Goal: Information Seeking & Learning: Learn about a topic

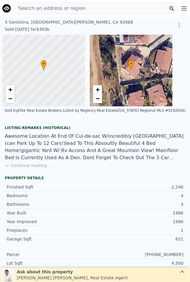
type input "-$ 355,732"
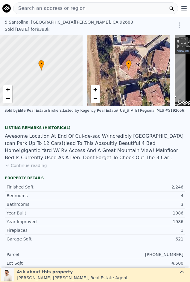
click at [61, 5] on span "Search an address or region" at bounding box center [49, 8] width 72 height 7
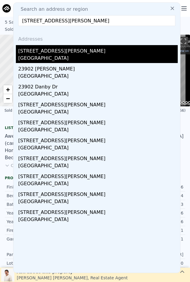
type input "23902 Barton Street, Lake Forest, CA 92630"
click at [71, 58] on div "Lake Forest, CA 92630" at bounding box center [97, 59] width 159 height 8
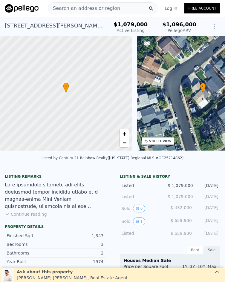
click at [73, 7] on span "Search an address or region" at bounding box center [84, 8] width 72 height 7
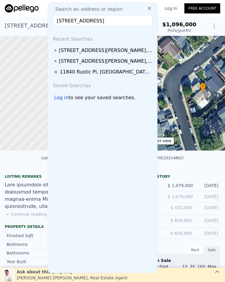
scroll to position [0, 13]
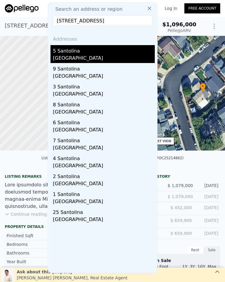
type input "7 Santolina, Rancho Santa Margarita, CA 92688"
click at [93, 57] on div "Rancho Santa Margarita, CA 92688" at bounding box center [104, 59] width 102 height 8
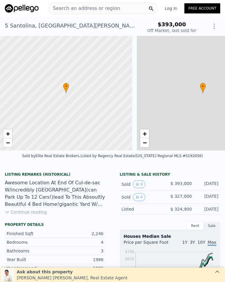
type input "$ 1,336,000"
type input "7"
type input "$ 905,902"
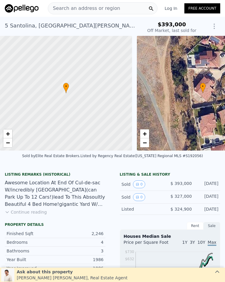
click at [65, 3] on div "Search an address or region" at bounding box center [84, 8] width 72 height 11
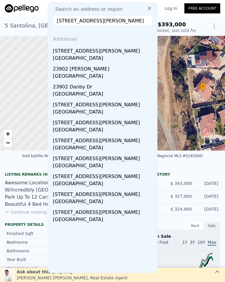
scroll to position [0, 4]
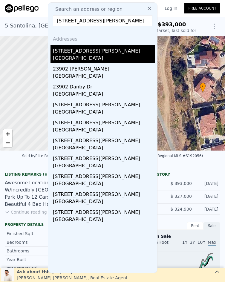
type input "23902 Barton Street, Lake Forest, CA 92630"
click at [91, 50] on div "23902 Barton St" at bounding box center [104, 50] width 102 height 10
type input "$ 1,096,000"
type input "6"
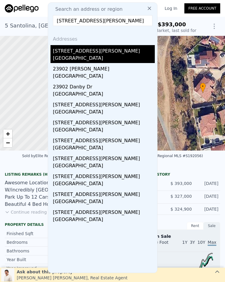
type input "-$ 121,059"
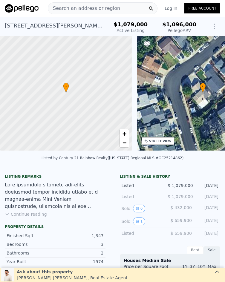
click at [86, 9] on span "Search an address or region" at bounding box center [84, 8] width 72 height 7
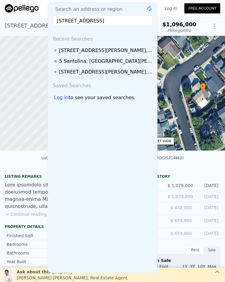
scroll to position [0, 24]
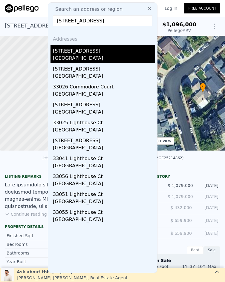
type input "33026 Lighthouse Ct, San Juan Capistrano, CA 92675"
click at [94, 59] on div "San Juan Capistrano, CA 92675" at bounding box center [104, 59] width 102 height 8
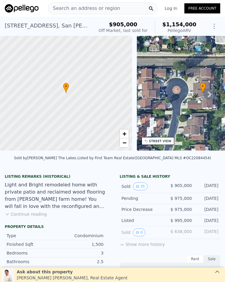
click at [110, 10] on span "Search an address or region" at bounding box center [84, 8] width 72 height 7
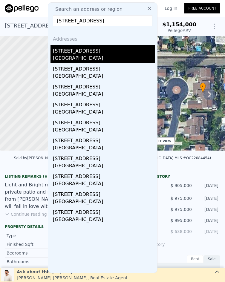
type input "395 Nutwood Street, Brea, CA 92821"
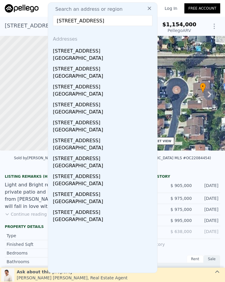
click at [106, 56] on div "[GEOGRAPHIC_DATA]" at bounding box center [104, 59] width 102 height 8
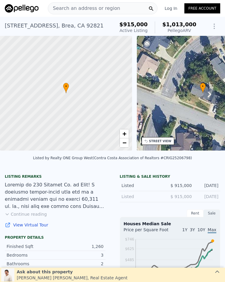
click at [94, 7] on span "Search an address or region" at bounding box center [84, 8] width 72 height 7
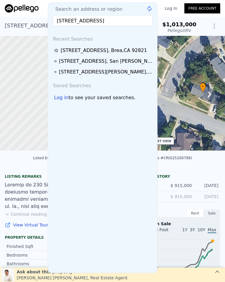
scroll to position [0, 6]
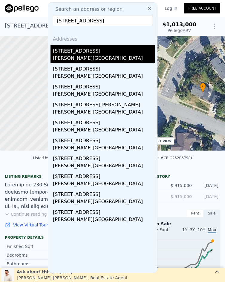
type input "4292 Eureka Avenue, Yorba Linda, CA 92886"
click at [104, 53] on div "4292 Eureka Ave" at bounding box center [104, 50] width 102 height 10
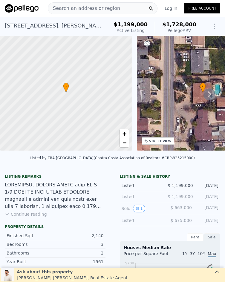
click at [105, 6] on span "Search an address or region" at bounding box center [84, 8] width 72 height 7
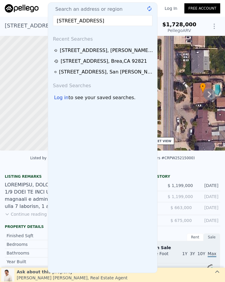
scroll to position [0, 3]
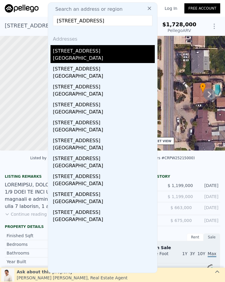
type input "5580 Cajon Avenue, Buena Park, CA 90621"
click at [104, 54] on div "5580 Cajon Avenue" at bounding box center [104, 50] width 102 height 10
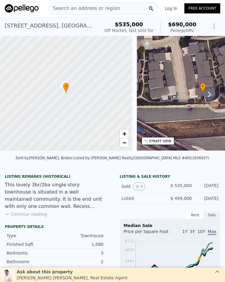
click at [99, 4] on div "Search an address or region" at bounding box center [84, 8] width 72 height 11
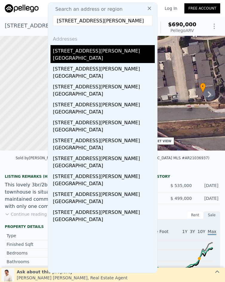
type input "3139 W Paso Robles, Anaheim, CA 92804"
click at [83, 55] on div "Anaheim, CA 92804" at bounding box center [104, 59] width 102 height 8
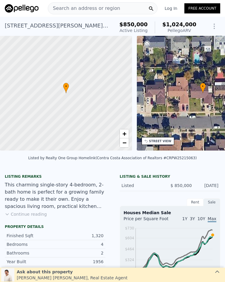
click at [95, 3] on div "Search an address or region" at bounding box center [84, 8] width 72 height 11
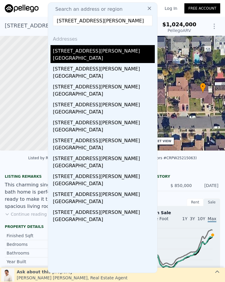
type input "645 S Archer Street, Anaheim, CA 92804"
click at [101, 53] on div "645 S Archer St" at bounding box center [104, 50] width 102 height 10
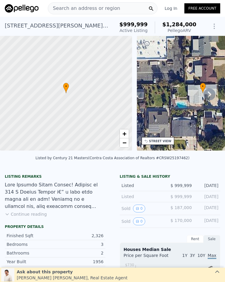
click at [88, 7] on span "Search an address or region" at bounding box center [84, 8] width 72 height 7
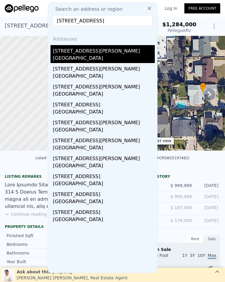
type input "965 S Dylan, Anaheim Hills, CA 92808"
click at [100, 50] on div "965 S Dylan Way" at bounding box center [104, 50] width 102 height 10
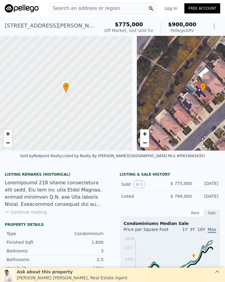
click at [111, 9] on span "Search an address or region" at bounding box center [84, 8] width 72 height 7
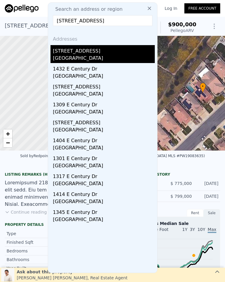
type input "1331 E Century Drive, Orange, CA 92866"
click at [97, 56] on div "Orange, CA 92866" at bounding box center [104, 59] width 102 height 8
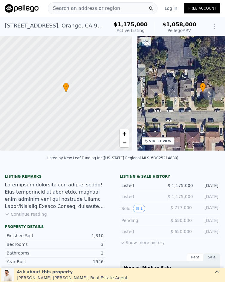
click at [91, 9] on span "Search an address or region" at bounding box center [84, 8] width 72 height 7
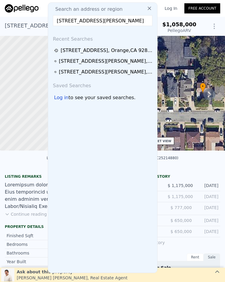
scroll to position [0, 11]
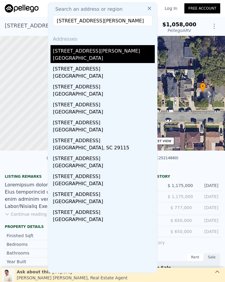
type input "1201 1201 E. St. James Ave, Orange, CA 92865"
click at [88, 54] on div "1201 E Saint James Ave" at bounding box center [104, 50] width 102 height 10
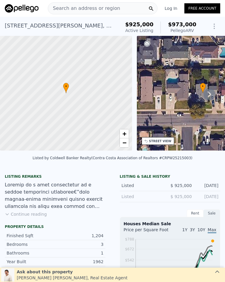
click at [95, 9] on span "Search an address or region" at bounding box center [84, 8] width 72 height 7
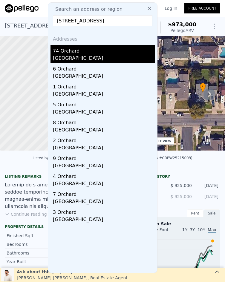
type input "74 Orchard, Irvine, CA 92618"
click at [112, 55] on div "Irvine, CA 92618" at bounding box center [104, 59] width 102 height 8
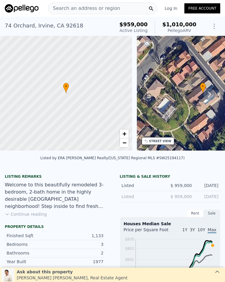
click at [96, 7] on span "Search an address or region" at bounding box center [84, 8] width 72 height 7
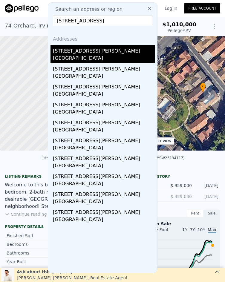
type input "24541 Bridger, Lake Forest, CA 92630"
click at [92, 54] on div "[STREET_ADDRESS][PERSON_NAME]" at bounding box center [104, 50] width 102 height 10
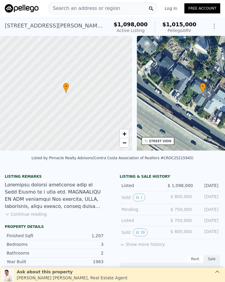
click at [88, 8] on span "Search an address or region" at bounding box center [84, 8] width 72 height 7
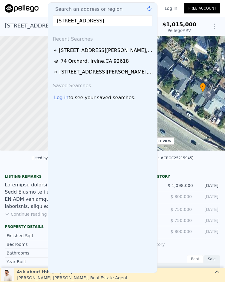
scroll to position [0, 7]
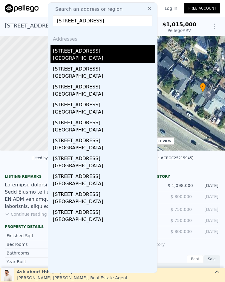
type input "18 Ash Hollow Trail, Ladera Ranch, CA 92694"
click at [87, 59] on div "Ladera Ranch, CA 92694" at bounding box center [104, 59] width 102 height 8
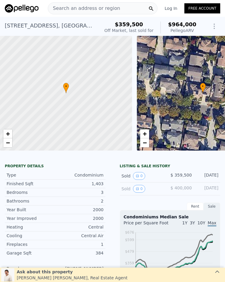
click at [79, 9] on span "Search an address or region" at bounding box center [84, 8] width 72 height 7
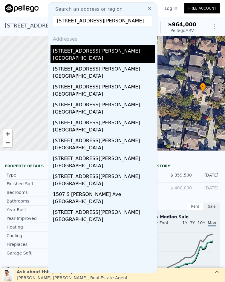
type input "1519 Lovering, Fullerton, CA 92833"
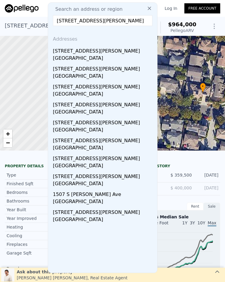
drag, startPoint x: 94, startPoint y: 54, endPoint x: 209, endPoint y: 276, distance: 250.5
click at [94, 54] on div "[STREET_ADDRESS][PERSON_NAME]" at bounding box center [104, 50] width 102 height 10
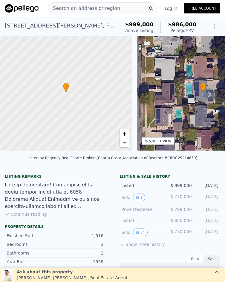
click at [99, 10] on span "Search an address or region" at bounding box center [84, 8] width 72 height 7
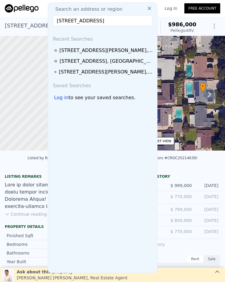
scroll to position [0, 8]
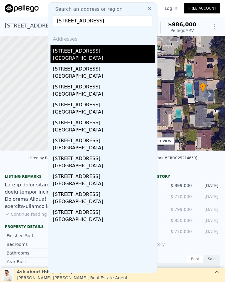
type input "7600 Western Avenue, Buena Park, CA 90620"
click at [94, 51] on div "[STREET_ADDRESS]" at bounding box center [104, 50] width 102 height 10
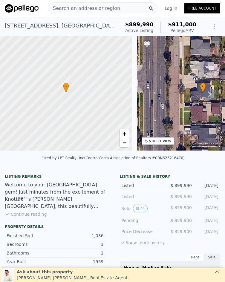
click at [91, 4] on div "Search an address or region" at bounding box center [84, 8] width 72 height 11
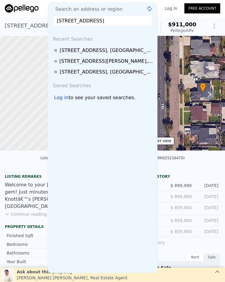
scroll to position [0, 1]
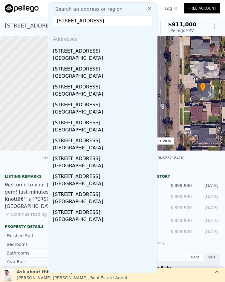
type input "728 N Geneva Street, Anaheim, CA 92801"
click at [92, 56] on div "Anaheim, CA 92801" at bounding box center [104, 59] width 102 height 8
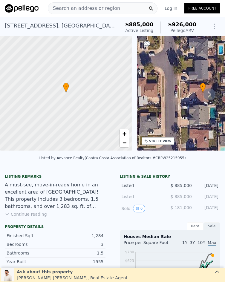
click at [97, 7] on span "Search an address or region" at bounding box center [84, 8] width 72 height 7
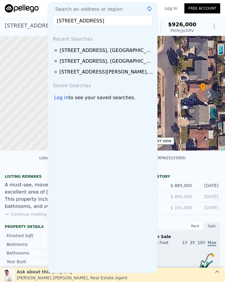
scroll to position [0, 8]
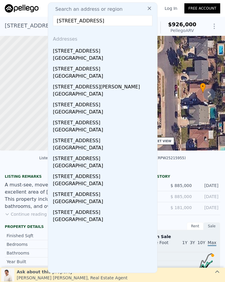
type input "1956 W Cerritos Avenue, Anaheim, CA 92804"
click at [91, 48] on div "1956 W Cerritos Ave" at bounding box center [104, 50] width 102 height 10
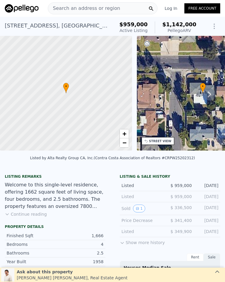
click at [107, 8] on span "Search an address or region" at bounding box center [84, 8] width 72 height 7
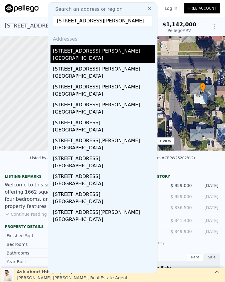
type input "1239 N Jodi Street, Villa Park, CA 92867"
click at [79, 56] on div "Orange, CA 92867" at bounding box center [104, 59] width 102 height 8
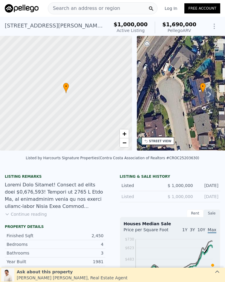
click at [93, 9] on span "Search an address or region" at bounding box center [84, 8] width 72 height 7
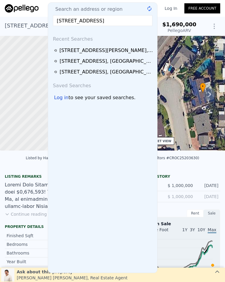
scroll to position [0, 5]
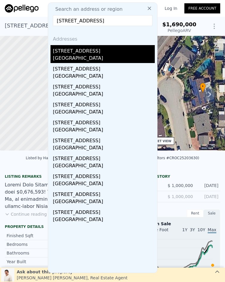
type input "1014 N Daisy Avenue, Santa Ana, CA 92703"
click at [102, 51] on div "[STREET_ADDRESS]" at bounding box center [104, 50] width 102 height 10
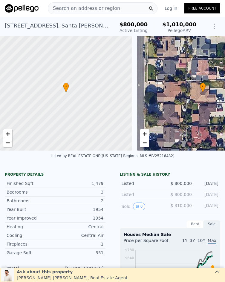
click at [85, 9] on span "Search an address or region" at bounding box center [84, 8] width 72 height 7
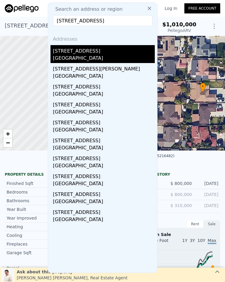
type input "1105 E Rose Avenue, Orange, CA 92867"
click at [94, 54] on div "1105 E Rose Ave" at bounding box center [104, 50] width 102 height 10
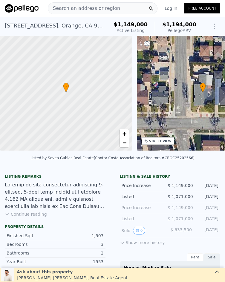
click at [89, 7] on span "Search an address or region" at bounding box center [84, 8] width 72 height 7
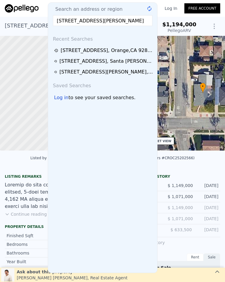
scroll to position [0, 10]
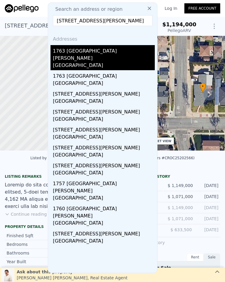
type input "1763 N Rutherford Street, Anaheim, CA 92806"
click at [95, 52] on div "1763 N Rutherford St" at bounding box center [104, 53] width 102 height 17
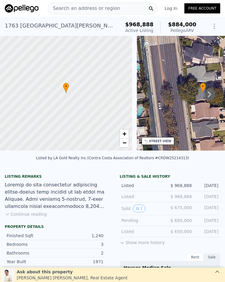
click at [85, 7] on span "Search an address or region" at bounding box center [84, 8] width 72 height 7
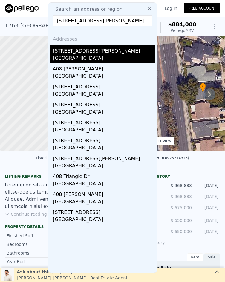
type input "408 N Jackson, Santa Ana, CA 92703"
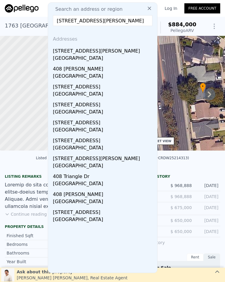
drag, startPoint x: 107, startPoint y: 54, endPoint x: 209, endPoint y: 192, distance: 171.3
click at [107, 54] on div "408 N Jackson St" at bounding box center [104, 50] width 102 height 10
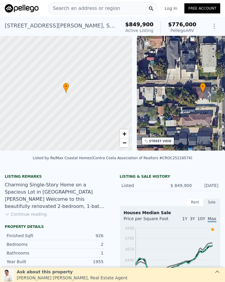
click at [96, 6] on span "Search an address or region" at bounding box center [84, 8] width 72 height 7
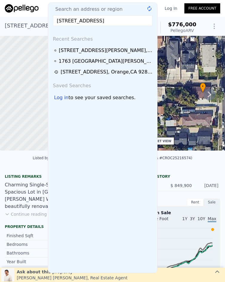
scroll to position [0, 2]
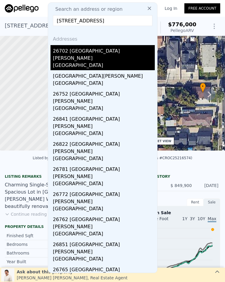
type input "26702 via linares, Mission Viejo, CA 92691"
click at [112, 54] on div "26702 Via Linares" at bounding box center [104, 53] width 102 height 17
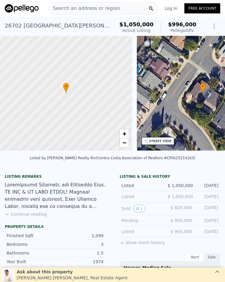
click at [115, 8] on div "Search an address or region" at bounding box center [103, 8] width 110 height 12
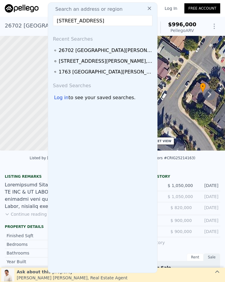
scroll to position [0, 6]
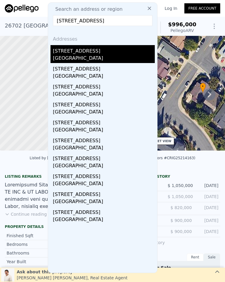
type input "2301 Nutwood Avenue, Fullerton, CA 92831"
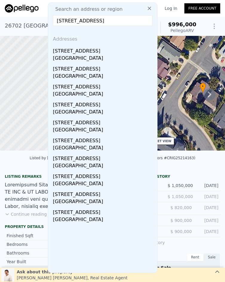
click at [106, 53] on div "2301 Nutwood Ave" at bounding box center [104, 50] width 102 height 10
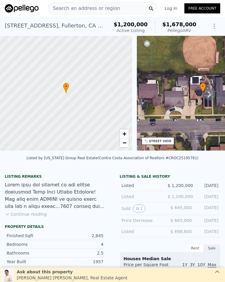
click at [100, 8] on span "Search an address or region" at bounding box center [84, 8] width 72 height 7
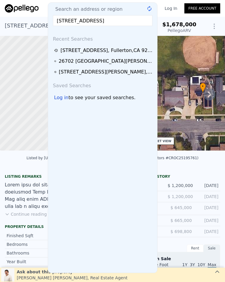
scroll to position [0, 0]
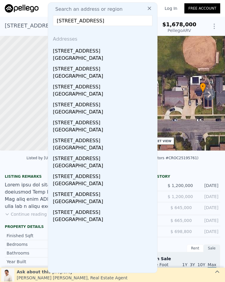
type input "1218 Evergreen Ave., Fullerton, CA 92835"
click at [94, 50] on div "[STREET_ADDRESS]" at bounding box center [104, 50] width 102 height 10
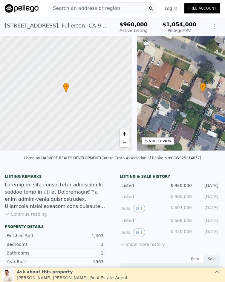
click at [99, 10] on span "Search an address or region" at bounding box center [84, 8] width 72 height 7
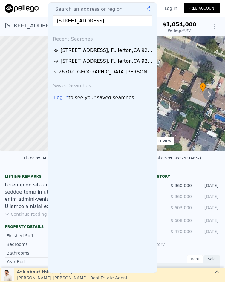
scroll to position [0, 11]
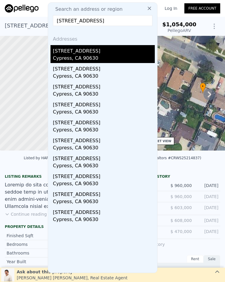
type input "4322 Fontainbleau Avenue, Cypress, CA 90630"
click at [103, 54] on div "[STREET_ADDRESS]" at bounding box center [104, 50] width 102 height 10
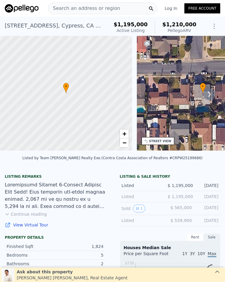
click at [76, 10] on span "Search an address or region" at bounding box center [84, 8] width 72 height 7
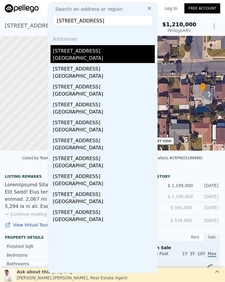
type input "1024 E TULAROSA, Orange, CA 92866"
click at [94, 52] on div "[STREET_ADDRESS]" at bounding box center [104, 50] width 102 height 10
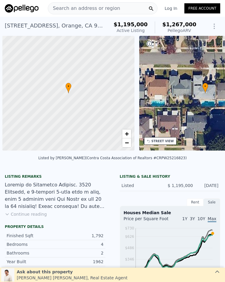
scroll to position [0, 2]
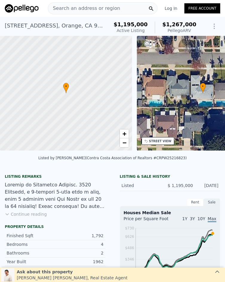
click at [98, 7] on span "Search an address or region" at bounding box center [84, 8] width 72 height 7
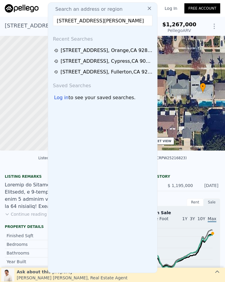
scroll to position [0, 9]
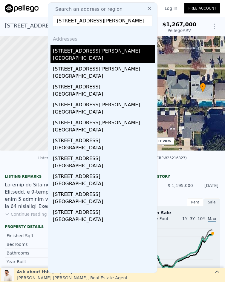
type input "[STREET_ADDRESS][PERSON_NAME]"
click at [107, 53] on div "[STREET_ADDRESS][PERSON_NAME]" at bounding box center [104, 50] width 102 height 10
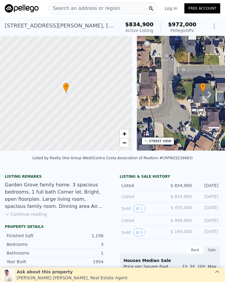
click at [91, 7] on span "Search an address or region" at bounding box center [84, 8] width 72 height 7
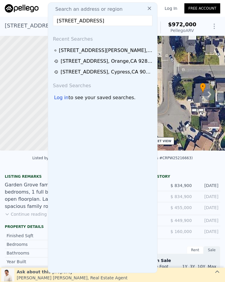
scroll to position [0, 6]
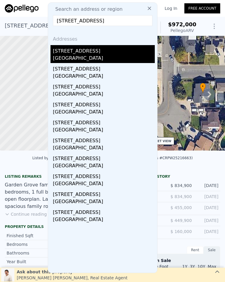
type input "[STREET_ADDRESS]"
click at [100, 53] on div "[STREET_ADDRESS]" at bounding box center [104, 50] width 102 height 10
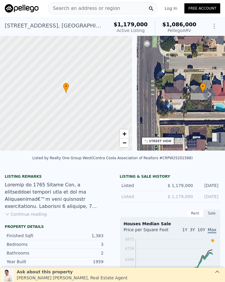
click at [85, 8] on span "Search an address or region" at bounding box center [84, 8] width 72 height 7
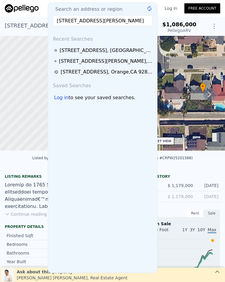
scroll to position [0, 20]
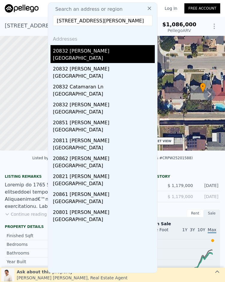
type input "[STREET_ADDRESS][PERSON_NAME]"
click at [116, 55] on div "[GEOGRAPHIC_DATA]" at bounding box center [104, 59] width 102 height 8
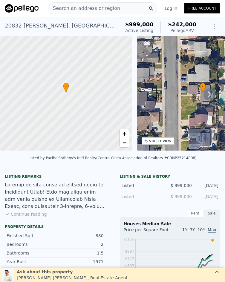
click at [93, 6] on span "Search an address or region" at bounding box center [84, 8] width 72 height 7
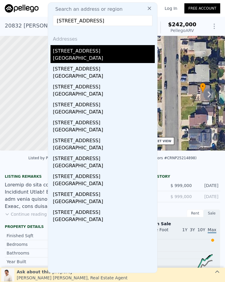
type input "[STREET_ADDRESS]"
click at [99, 56] on div "[GEOGRAPHIC_DATA]" at bounding box center [104, 59] width 102 height 8
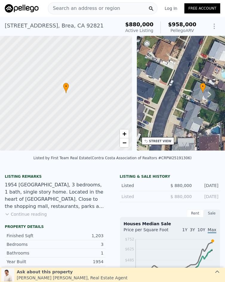
click at [111, 10] on span "Search an address or region" at bounding box center [84, 8] width 72 height 7
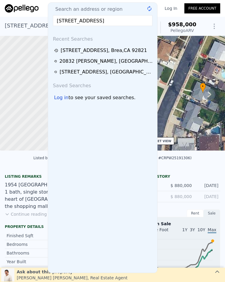
scroll to position [0, 6]
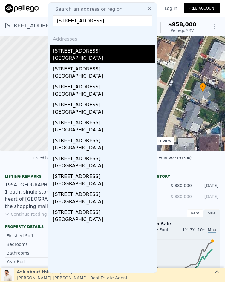
type input "[STREET_ADDRESS]"
click at [96, 58] on div "[GEOGRAPHIC_DATA]" at bounding box center [104, 59] width 102 height 8
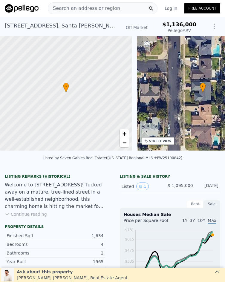
click at [107, 8] on span "Search an address or region" at bounding box center [84, 8] width 72 height 7
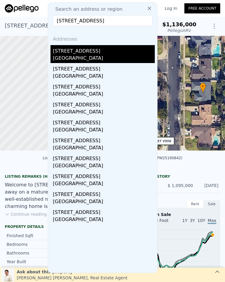
type input "[STREET_ADDRESS]"
click at [108, 49] on div "[STREET_ADDRESS]" at bounding box center [104, 50] width 102 height 10
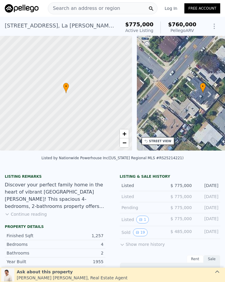
click at [103, 6] on span "Search an address or region" at bounding box center [84, 8] width 72 height 7
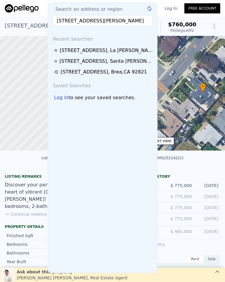
scroll to position [0, 5]
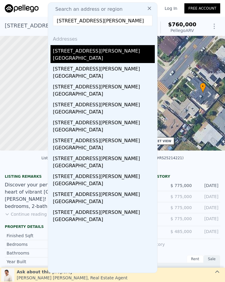
type input "10855 Leffingwell Road, Norwalk, CA 90706"
click at [96, 55] on div "Norwalk, CA 90650" at bounding box center [104, 59] width 102 height 8
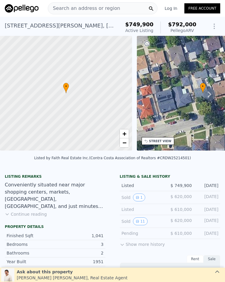
click at [99, 8] on span "Search an address or region" at bounding box center [84, 8] width 72 height 7
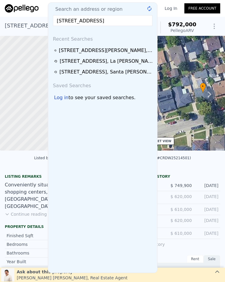
scroll to position [0, 6]
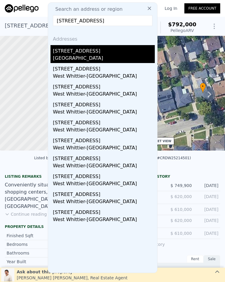
type input "6919 Pioneer Boulevard, Whittier, CA 90606"
click at [96, 57] on div "Los Angeles County, CA 90606" at bounding box center [104, 59] width 102 height 8
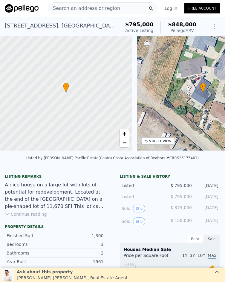
click at [98, 8] on span "Search an address or region" at bounding box center [84, 8] width 72 height 7
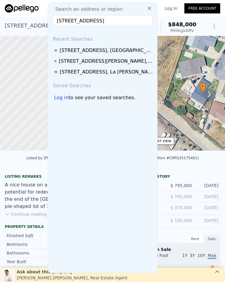
scroll to position [0, 12]
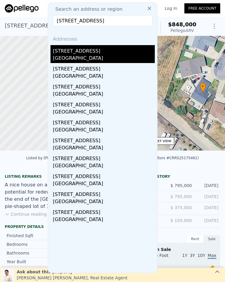
type input "3522 E Hillhaven Drive, West Covina, CA 91791"
click at [103, 49] on div "[STREET_ADDRESS]" at bounding box center [104, 50] width 102 height 10
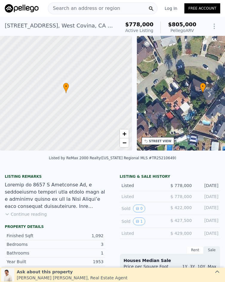
click at [87, 9] on span "Search an address or region" at bounding box center [84, 8] width 72 height 7
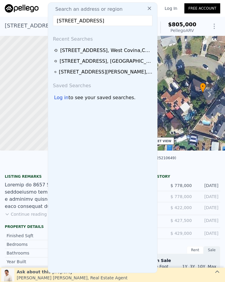
scroll to position [0, 1]
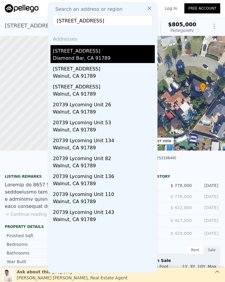
type input "21284 Lycoming Street, Walnut, CA 91789"
click at [81, 57] on div "Diamond Bar, CA 91789" at bounding box center [104, 59] width 102 height 8
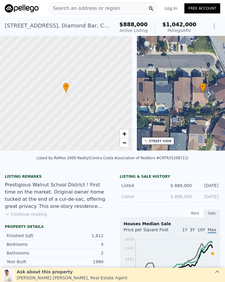
click at [88, 10] on span "Search an address or region" at bounding box center [84, 8] width 72 height 7
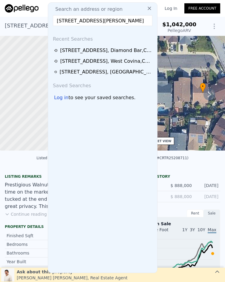
scroll to position [0, 20]
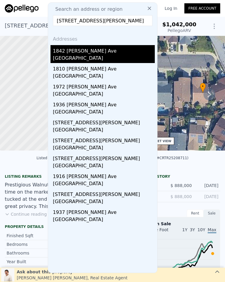
type input "1842 Bolanos Avenue, Rowland Heights, CA 91748"
click at [94, 58] on div "Rowland Heights, CA 91748" at bounding box center [104, 59] width 102 height 8
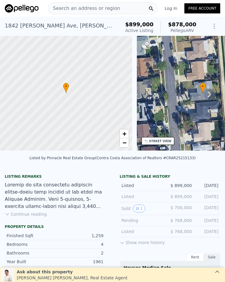
click at [84, 7] on span "Search an address or region" at bounding box center [84, 8] width 72 height 7
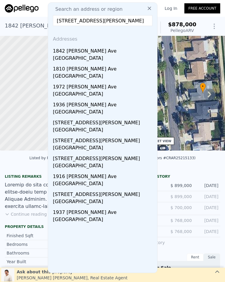
click at [87, 7] on span "Search an address or region" at bounding box center [86, 9] width 72 height 7
click at [81, 18] on input "1842 Bolanos Avenue, Rowland Heights, CA 91748" at bounding box center [102, 20] width 99 height 11
paste input "727 Larchwood Avenue, Hacienda Heights, CA 91745"
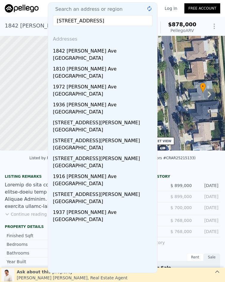
scroll to position [0, 28]
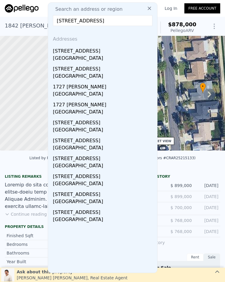
type input "1727 Larchwood Avenue, Hacienda Heights, CA 91745"
click at [103, 58] on div "Hacienda Heights, CA 91745" at bounding box center [104, 59] width 102 height 8
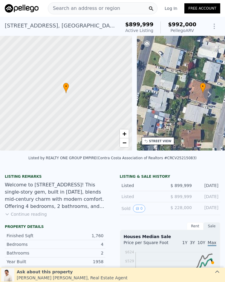
click at [83, 7] on span "Search an address or region" at bounding box center [84, 8] width 72 height 7
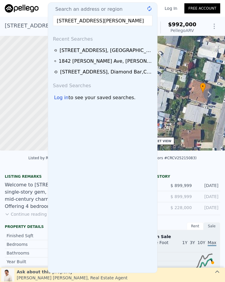
scroll to position [0, 18]
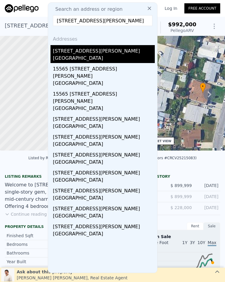
type input "16360 Denley Street, Hacienda Heights, CA 91745"
click at [100, 52] on div "[STREET_ADDRESS][PERSON_NAME]" at bounding box center [104, 50] width 102 height 10
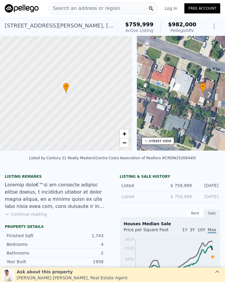
click at [105, 9] on span "Search an address or region" at bounding box center [84, 8] width 72 height 7
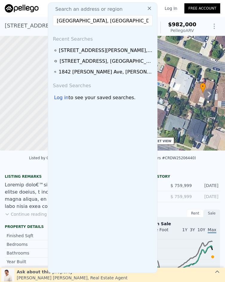
scroll to position [0, 28]
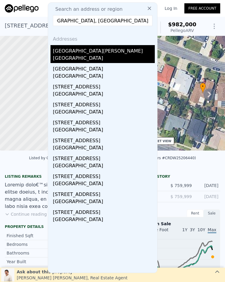
type input "1521 Larchwood Avenue, Hacienda Heights, CA 91745"
click at [105, 56] on div "Hacienda Heights, CA 91745" at bounding box center [104, 59] width 102 height 8
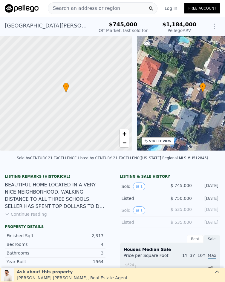
click at [76, 10] on span "Search an address or region" at bounding box center [84, 8] width 72 height 7
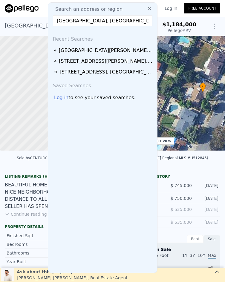
scroll to position [0, 28]
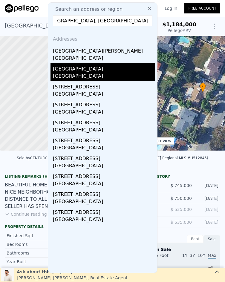
type input "1521 Larchwood Avenue, Hacienda Heights, CA 91745"
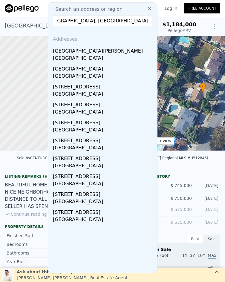
click at [111, 75] on div "Los Angeles County, CA 91745" at bounding box center [104, 77] width 102 height 8
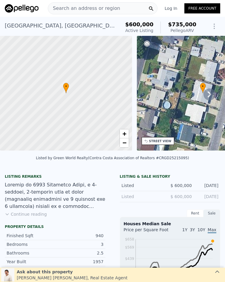
click at [76, 9] on span "Search an address or region" at bounding box center [84, 8] width 72 height 7
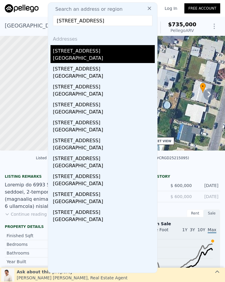
type input "735 Essex Street, Glendora, CA 91740"
click at [89, 56] on div "Glendora, CA 91740" at bounding box center [104, 59] width 102 height 8
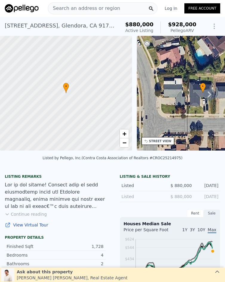
click at [98, 8] on span "Search an address or region" at bounding box center [84, 8] width 72 height 7
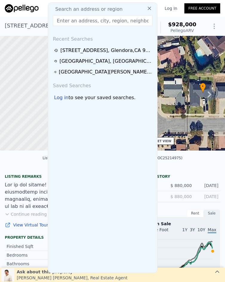
click at [83, 23] on input "text" at bounding box center [102, 20] width 99 height 11
paste input "4008 Filhurst Ave, Baldwin Park, CA 91706"
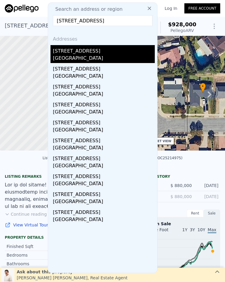
type input "4008 Filhurst Ave, Baldwin Park, CA 91706"
click at [85, 55] on div "Baldwin Park, CA 91706" at bounding box center [104, 59] width 102 height 8
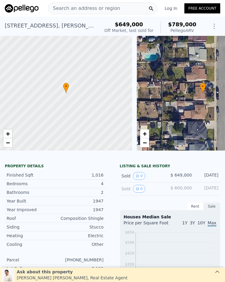
click at [87, 8] on span "Search an address or region" at bounding box center [84, 8] width 72 height 7
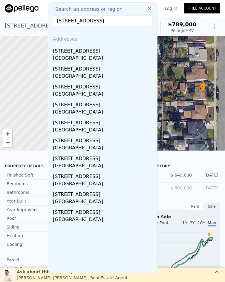
click at [81, 23] on input "4008 Filhurst Ave, Baldwin Park, CA 91706" at bounding box center [102, 20] width 99 height 11
paste input "5639 Blackthorne Avenue, Lakewood, CA 90712"
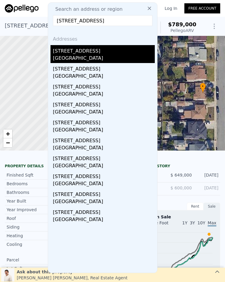
type input "5639 Blackthorne Avenue, Lakewood, CA 90712"
click at [84, 59] on div "Lakewood, CA 90712" at bounding box center [104, 59] width 102 height 8
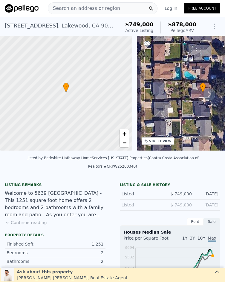
click at [88, 7] on span "Search an address or region" at bounding box center [84, 8] width 72 height 7
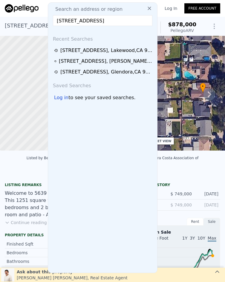
scroll to position [0, 5]
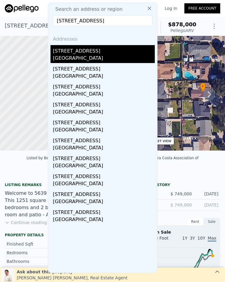
type input "1158 N Ivescrest Avenue, Covina, CA 91724"
click at [110, 51] on div "1158 N Ivescrest Ave" at bounding box center [104, 50] width 102 height 10
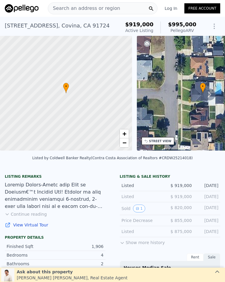
click at [89, 5] on span "Search an address or region" at bounding box center [84, 8] width 72 height 7
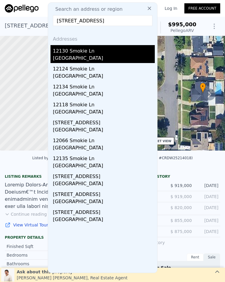
type input "12130 Smokie Lane, Cerritos, CA 90703"
click at [93, 52] on div "12130 Smokie Ln" at bounding box center [104, 50] width 102 height 10
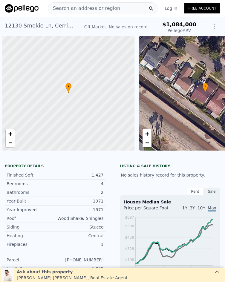
scroll to position [0, 2]
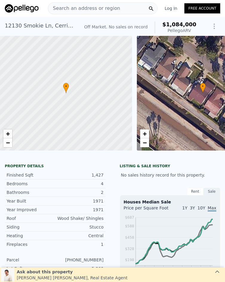
click at [84, 5] on span "Search an address or region" at bounding box center [84, 8] width 72 height 7
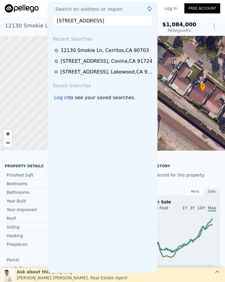
scroll to position [0, 1]
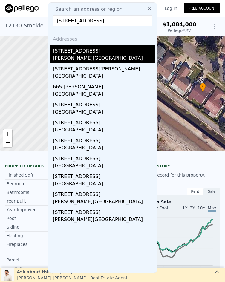
type input "665 Lidford Avenue, La Puente, CA 91744"
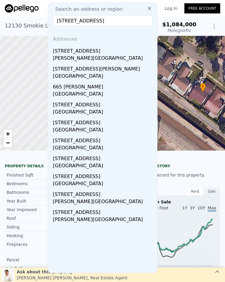
click at [121, 54] on div "665 Lidford Ave" at bounding box center [104, 50] width 102 height 10
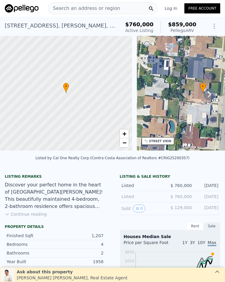
click at [101, 8] on span "Search an address or region" at bounding box center [84, 8] width 72 height 7
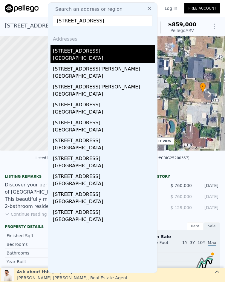
type input "9011 Ola Avenue, Whittier, CA 90603"
click at [97, 49] on div "9011 Ola Ave" at bounding box center [104, 50] width 102 height 10
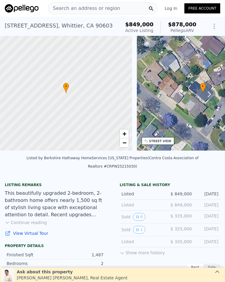
click at [102, 7] on span "Search an address or region" at bounding box center [84, 8] width 72 height 7
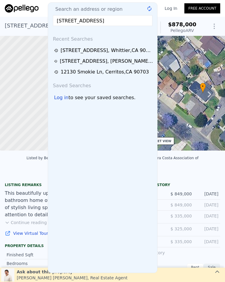
scroll to position [0, 6]
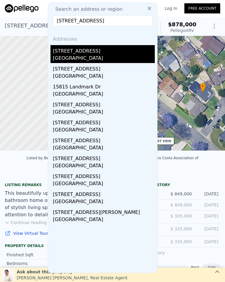
type input "15815 Lone Ridge Place, Whittier, CA 90604"
click at [92, 59] on div "East Whittier, CA 90604" at bounding box center [104, 59] width 102 height 8
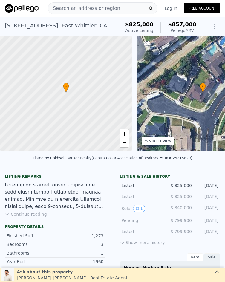
click at [93, 10] on span "Search an address or region" at bounding box center [84, 8] width 72 height 7
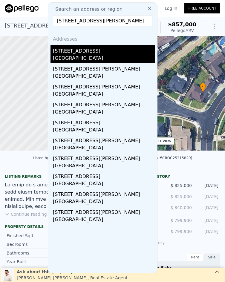
type input "11111 Colima Rd., Whittier, CA 90604"
click at [98, 57] on div "South Whittier, CA 90604" at bounding box center [104, 59] width 102 height 8
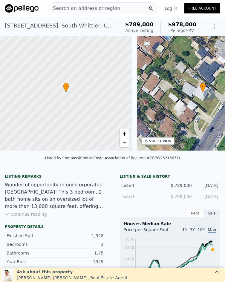
click at [92, 9] on span "Search an address or region" at bounding box center [84, 8] width 72 height 7
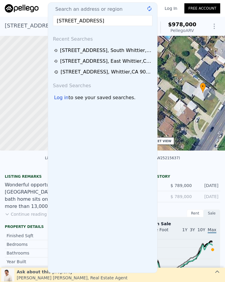
scroll to position [0, 16]
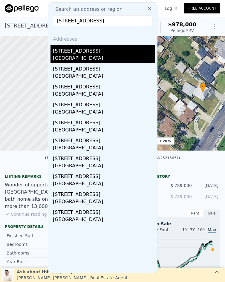
type input "1300 S Fleetwell Avenue, West Covina, CA 91791"
click at [96, 57] on div "[GEOGRAPHIC_DATA]" at bounding box center [104, 59] width 102 height 8
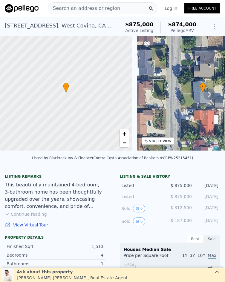
click at [88, 11] on span "Search an address or region" at bounding box center [84, 8] width 72 height 7
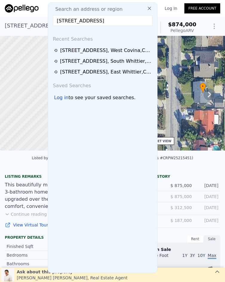
scroll to position [0, 13]
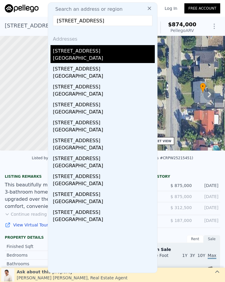
type input "3341 E Calle Baja Drive, West Covina, CA 91792"
click at [103, 56] on div "West Covina, CA 91792" at bounding box center [104, 59] width 102 height 8
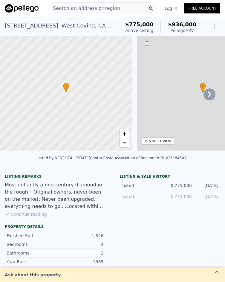
type input "$ 936,000"
type input "$ 54,520"
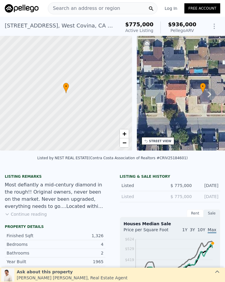
click at [93, 8] on span "Search an address or region" at bounding box center [84, 8] width 72 height 7
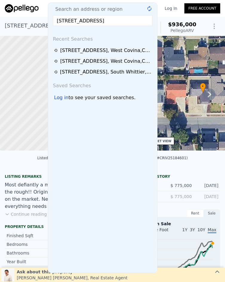
scroll to position [0, 11]
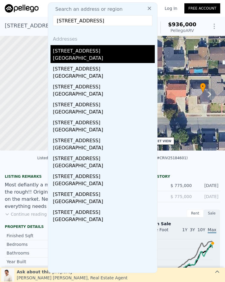
type input "3221 Lanesboro Drive, West Covina, CA 91792"
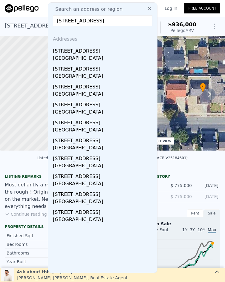
drag, startPoint x: 107, startPoint y: 57, endPoint x: 65, endPoint y: 263, distance: 210.2
click at [107, 57] on div "West Covina, CA 91792" at bounding box center [104, 59] width 102 height 8
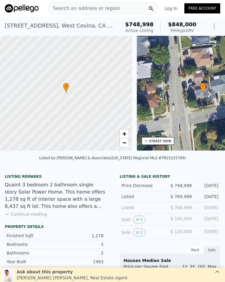
click at [103, 7] on span "Search an address or region" at bounding box center [84, 8] width 72 height 7
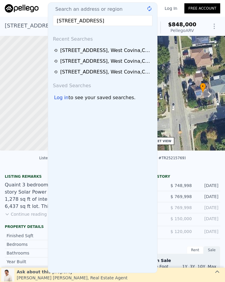
scroll to position [0, 2]
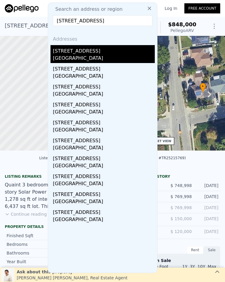
type input "134 W Laxford Street, Glendora, CA 91740"
click at [96, 53] on div "134 W Laxford St" at bounding box center [104, 50] width 102 height 10
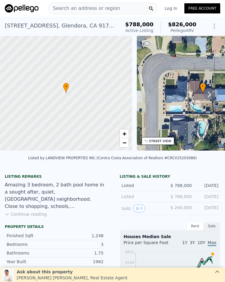
click at [86, 9] on span "Search an address or region" at bounding box center [84, 8] width 72 height 7
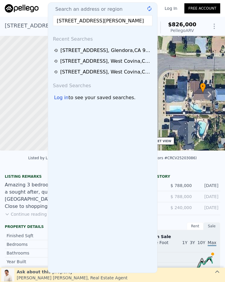
scroll to position [0, 8]
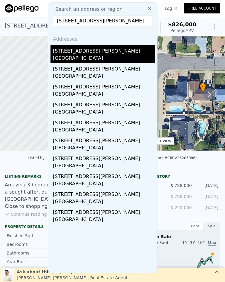
type input "7861 Claypool way, Citrus Heights, CA 95610"
click at [95, 54] on div "7861 Claypool Way" at bounding box center [104, 50] width 102 height 10
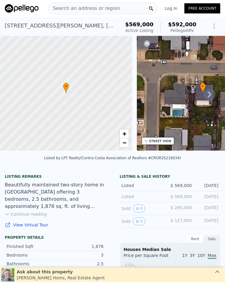
click at [88, 10] on span "Search an address or region" at bounding box center [84, 8] width 72 height 7
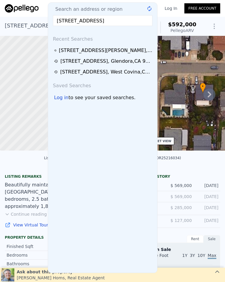
scroll to position [0, 23]
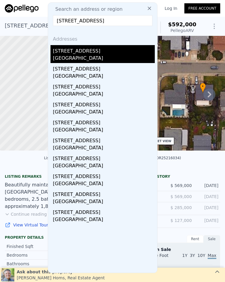
type input "3632 S Morganfield Avenue, West Covina, CA 91792"
click at [102, 53] on div "3632 S Morganfield Ave" at bounding box center [104, 50] width 102 height 10
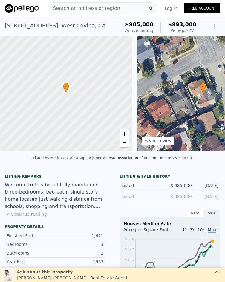
click at [91, 10] on span "Search an address or region" at bounding box center [84, 8] width 72 height 7
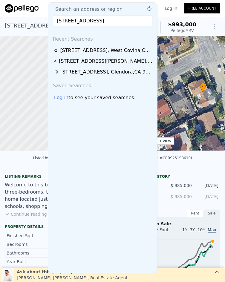
scroll to position [0, 23]
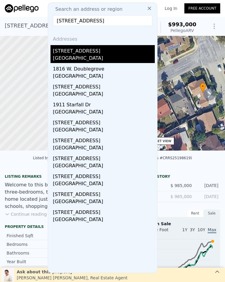
type input "1911 W Doublegrove Street, West Covina, CA 91790"
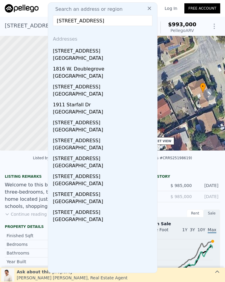
scroll to position [0, 0]
click at [96, 53] on div "1911 W Doublegrove St" at bounding box center [104, 50] width 102 height 10
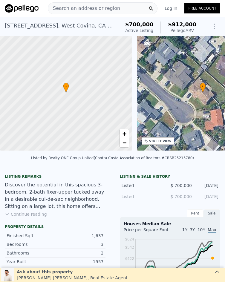
click at [70, 10] on span "Search an address or region" at bounding box center [84, 8] width 72 height 7
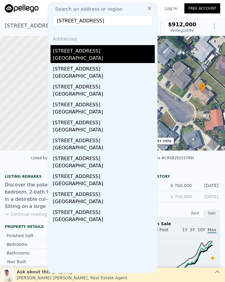
type input "15833 Ocean Ave, Whittier, CA 90604"
click at [91, 56] on div "East Whittier, CA 90604" at bounding box center [104, 59] width 102 height 8
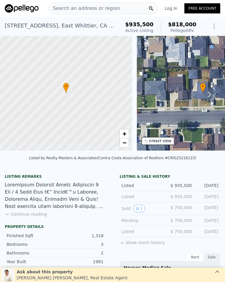
click at [86, 8] on span "Search an address or region" at bounding box center [84, 8] width 72 height 7
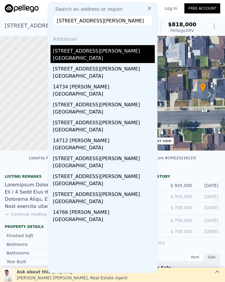
type input "14727 Lucinda Drive, Whittier, CA 90604"
click at [104, 47] on div "14727 Lucinda Dr" at bounding box center [104, 50] width 102 height 10
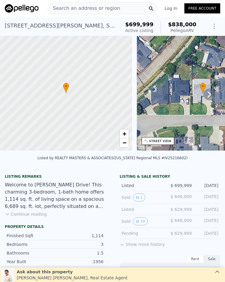
click at [87, 10] on span "Search an address or region" at bounding box center [84, 8] width 72 height 7
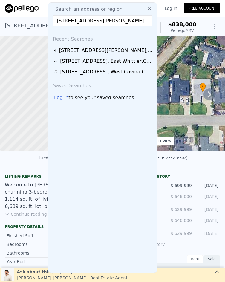
scroll to position [0, 20]
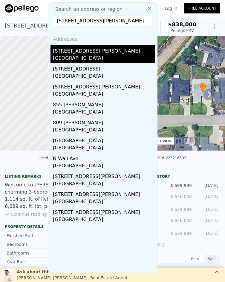
type input "5974 Buchanan Avenue, San Bernardino, CA 92404"
click at [92, 56] on div "San Bernardino County, CA 92404" at bounding box center [104, 59] width 102 height 8
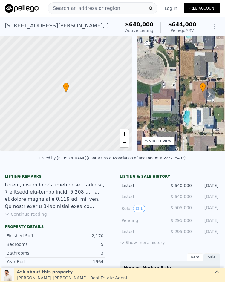
click at [92, 9] on span "Search an address or region" at bounding box center [84, 8] width 72 height 7
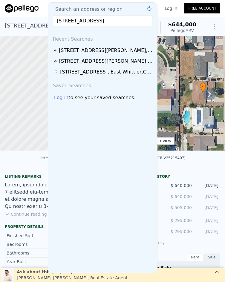
scroll to position [0, 4]
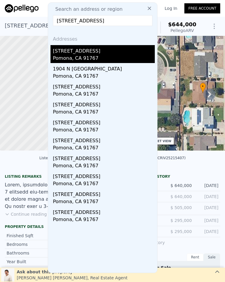
type input "1630 N SAN ANTONIO, Pomona, CA 91767"
click at [89, 59] on div "Pomona, CA 91767" at bounding box center [104, 59] width 102 height 8
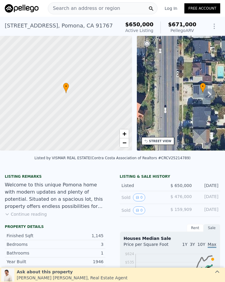
click at [68, 9] on span "Search an address or region" at bounding box center [84, 8] width 72 height 7
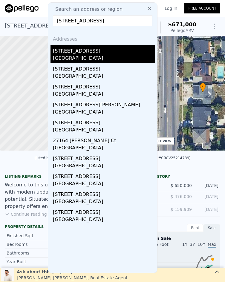
type input "27164 Pacific Street, Highland, CA 92346"
click at [85, 53] on div "[STREET_ADDRESS]" at bounding box center [104, 50] width 102 height 10
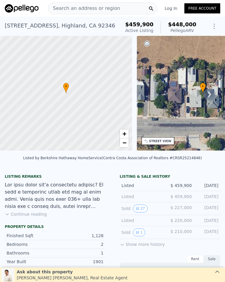
click at [82, 9] on span "Search an address or region" at bounding box center [84, 8] width 72 height 7
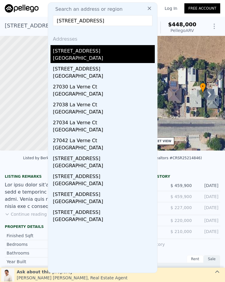
type input "2170 La Verne Ave, Highland, CA 92346"
click at [86, 53] on div "2170 La Verne Ave" at bounding box center [104, 50] width 102 height 10
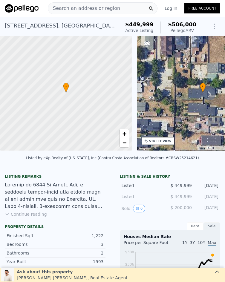
click at [76, 7] on span "Search an address or region" at bounding box center [84, 8] width 72 height 7
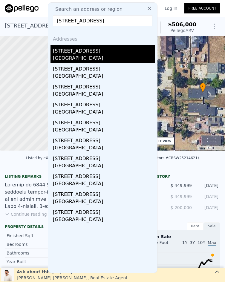
type input "7065 Elm Ave, San Bernardino, CA 92404"
click at [84, 48] on div "7065 Canyon Road" at bounding box center [104, 50] width 102 height 10
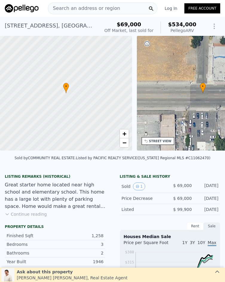
click at [82, 6] on span "Search an address or region" at bounding box center [84, 8] width 72 height 7
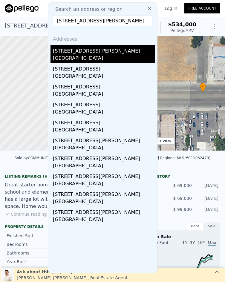
type input "4595 Bronson, San Bernardino, CA 92407"
click at [84, 47] on div "4595 Bronson St" at bounding box center [104, 50] width 102 height 10
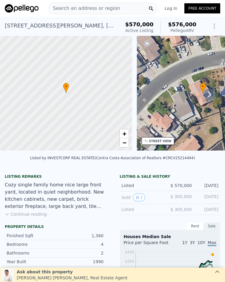
click at [103, 10] on span "Search an address or region" at bounding box center [84, 8] width 72 height 7
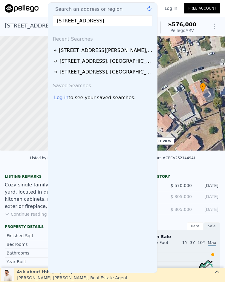
scroll to position [0, 9]
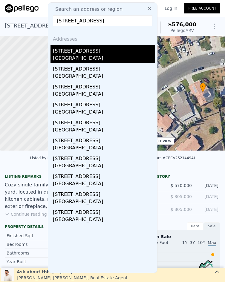
type input "131 W 49th Street, San Bernardino, CA 92407"
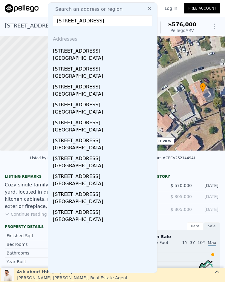
drag, startPoint x: 88, startPoint y: 56, endPoint x: 9, endPoint y: 67, distance: 80.2
click at [88, 56] on div "[GEOGRAPHIC_DATA]" at bounding box center [104, 59] width 102 height 8
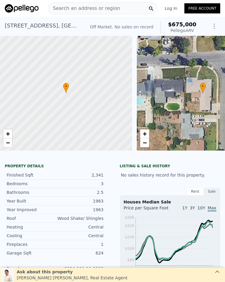
click at [88, 8] on span "Search an address or region" at bounding box center [84, 8] width 72 height 7
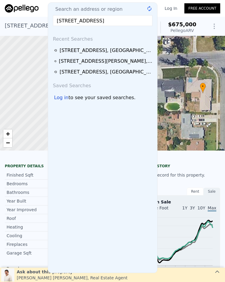
scroll to position [0, 10]
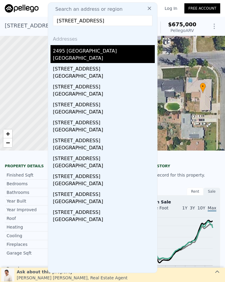
type input "2495 Etiwanda ave, San Bernardino, CA 92410"
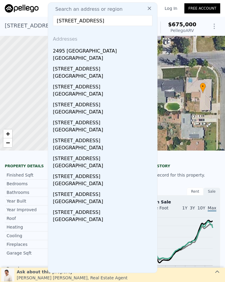
click at [91, 51] on div "2495 Etiwanda" at bounding box center [104, 50] width 102 height 10
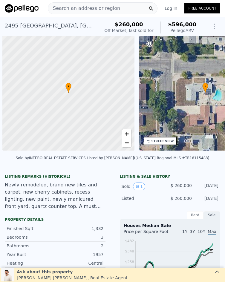
scroll to position [0, 2]
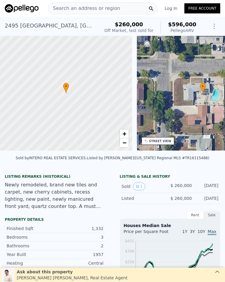
click at [78, 14] on div "Search an address or region" at bounding box center [103, 8] width 110 height 12
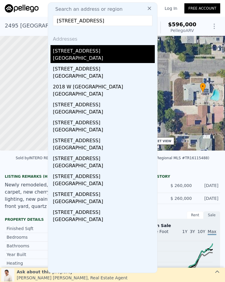
type input "2039 W 14th, San Bernardino, CA 92411"
click at [100, 53] on div "2039 W 14th St" at bounding box center [104, 50] width 102 height 10
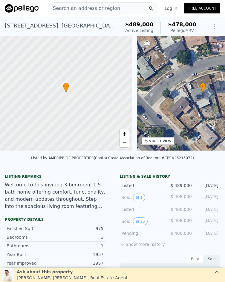
click at [97, 9] on span "Search an address or region" at bounding box center [84, 8] width 72 height 7
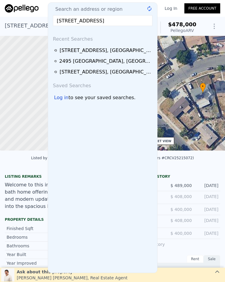
scroll to position [0, 15]
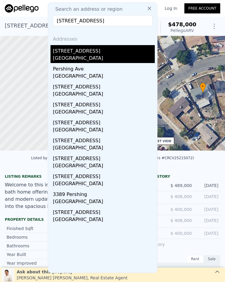
type input "3264 N Pershing Ave, San Bernardino, CA 92405"
click at [102, 59] on div "San Bernardino, CA 92405" at bounding box center [104, 59] width 102 height 8
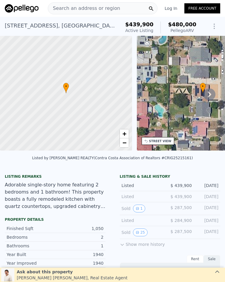
click at [108, 9] on span "Search an address or region" at bounding box center [84, 8] width 72 height 7
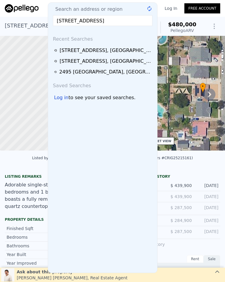
scroll to position [0, 9]
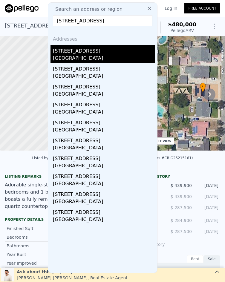
type input "1149 W 7th Street, San Bernardino, CA 92411"
click at [106, 52] on div "1149 W 7th St" at bounding box center [104, 50] width 102 height 10
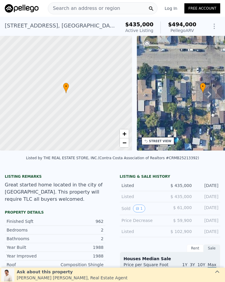
click at [113, 6] on div "Search an address or region" at bounding box center [103, 8] width 110 height 12
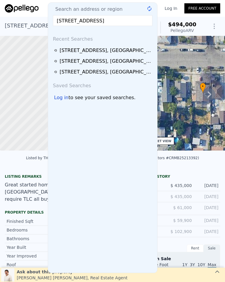
scroll to position [0, 7]
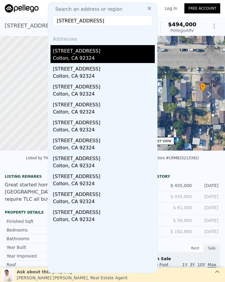
type input "1063 W Long Beach Drive, Colton, CA 92324"
click at [69, 59] on div "Colton, CA 92324" at bounding box center [104, 59] width 102 height 8
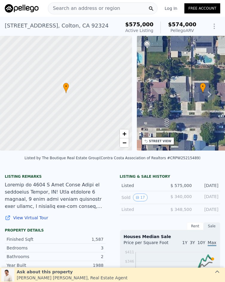
click at [100, 9] on span "Search an address or region" at bounding box center [84, 8] width 72 height 7
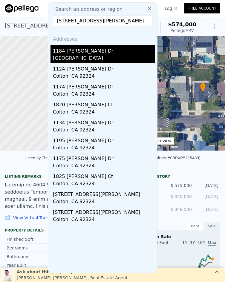
type input "1184 N Serrano, Colton, CA 92324"
click at [100, 56] on div "San Bernardino County, CA 92324" at bounding box center [104, 59] width 102 height 8
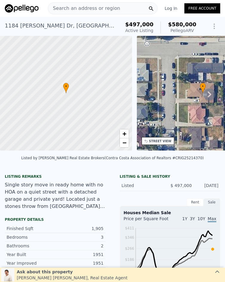
click at [116, 7] on div "Search an address or region" at bounding box center [103, 8] width 110 height 12
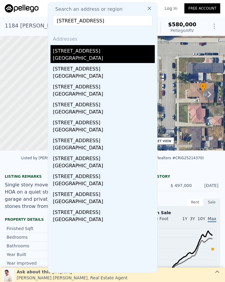
type input "8139 N Maple Avenue, Rialto, CA 92335"
click at [107, 57] on div "Rialto, CA 92376" at bounding box center [104, 59] width 102 height 8
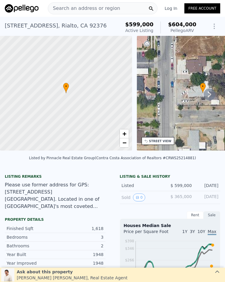
click at [102, 7] on span "Search an address or region" at bounding box center [84, 8] width 72 height 7
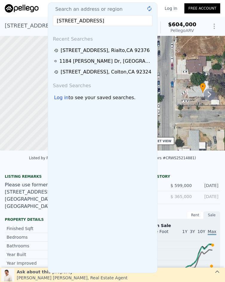
scroll to position [0, 11]
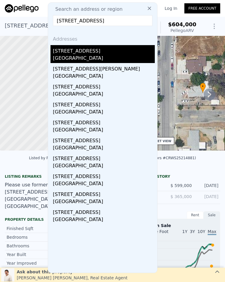
type input "25361 Cottage Avenue, Loma Linda, CA 92534"
click at [95, 58] on div "Loma Linda, CA 92354" at bounding box center [104, 59] width 102 height 8
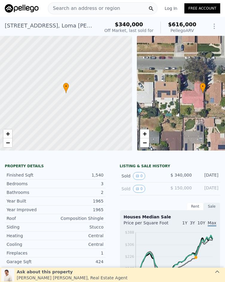
click at [108, 10] on span "Search an address or region" at bounding box center [84, 8] width 72 height 7
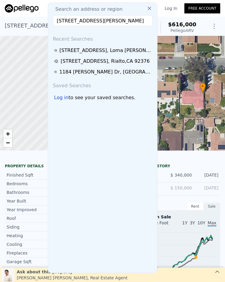
scroll to position [0, 4]
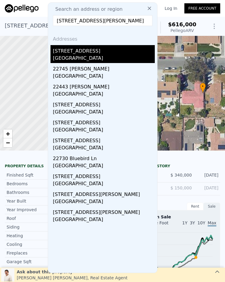
type input "22730 Van Buren, Grand Terrace, CA 92313"
click at [113, 50] on div "22730 Van Buren St" at bounding box center [104, 50] width 102 height 10
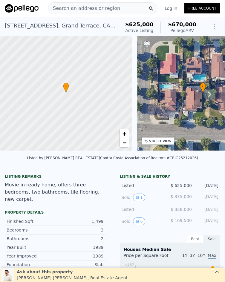
click at [92, 8] on span "Search an address or region" at bounding box center [84, 8] width 72 height 7
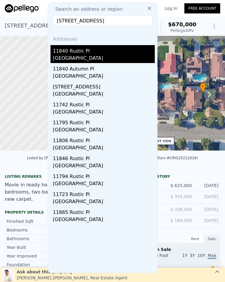
type input "11840 Rustic Place, Fontana, CA 92337"
click at [115, 56] on div "San Bernardino County, CA 92337" at bounding box center [104, 59] width 102 height 8
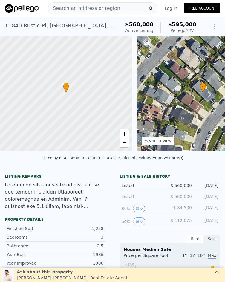
click at [97, 5] on span "Search an address or region" at bounding box center [84, 8] width 72 height 7
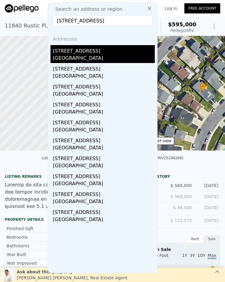
type input "9575 Locust Avenue, Fontana, CA 92335"
click at [93, 61] on div "Fontana, CA 92335" at bounding box center [104, 59] width 102 height 8
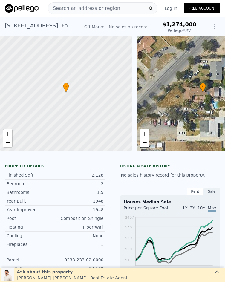
click at [83, 13] on div "Search an address or region" at bounding box center [84, 8] width 72 height 11
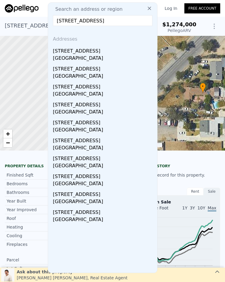
click at [78, 22] on input "9575 Locust Avenue, Fontana, CA 92335" at bounding box center [102, 20] width 99 height 11
paste input "14935 Hibiscus"
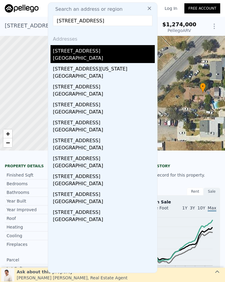
type input "14935 Hibiscus Avenue, Fontana, CA 92335"
click at [106, 58] on div "San Bernardino County, CA 92335" at bounding box center [104, 59] width 102 height 8
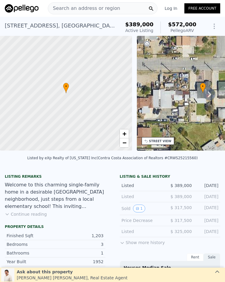
click at [92, 7] on span "Search an address or region" at bounding box center [84, 8] width 72 height 7
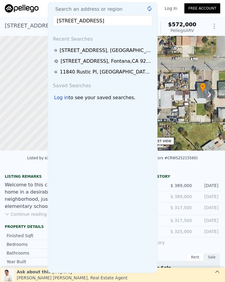
scroll to position [0, 13]
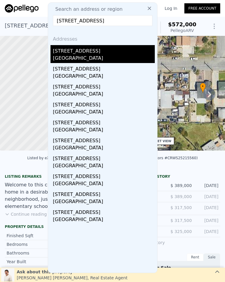
type input "24309 Rimview Road, Moreno Valley, CA 92557"
click at [106, 57] on div "Moreno Valley, CA 92557" at bounding box center [104, 59] width 102 height 8
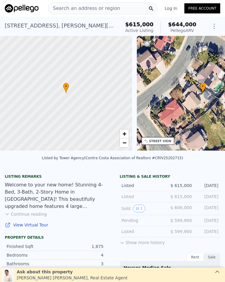
click at [100, 7] on span "Search an address or region" at bounding box center [84, 8] width 72 height 7
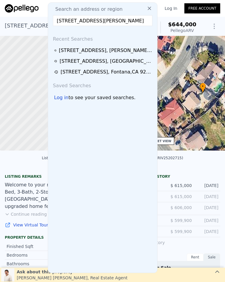
scroll to position [0, 10]
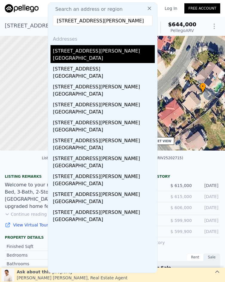
type input "10920 Fenton Road, Moreno Valley, CA 92557"
click at [116, 50] on div "[STREET_ADDRESS][PERSON_NAME]" at bounding box center [104, 50] width 102 height 10
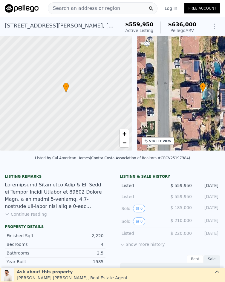
click at [93, 8] on span "Search an address or region" at bounding box center [84, 8] width 72 height 7
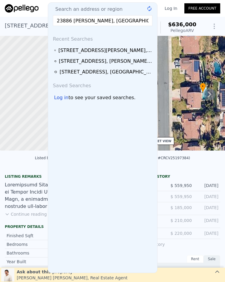
scroll to position [0, 7]
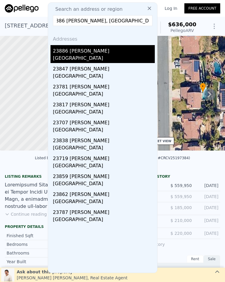
type input "23886 Mark Twain, Moreno Valley, CA 92557"
click at [118, 56] on div "[GEOGRAPHIC_DATA]" at bounding box center [104, 59] width 102 height 8
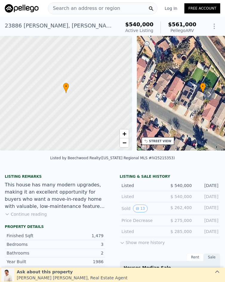
click at [109, 7] on span "Search an address or region" at bounding box center [84, 8] width 72 height 7
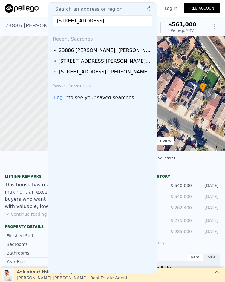
scroll to position [0, 18]
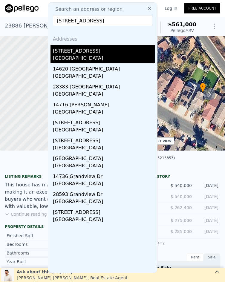
type input "14716 Grandview Drive, Moreno Valley, CA 92555"
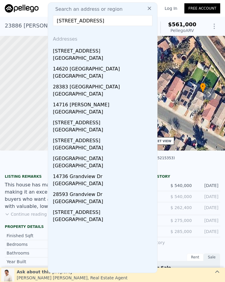
click at [109, 55] on div "[GEOGRAPHIC_DATA]" at bounding box center [104, 59] width 102 height 8
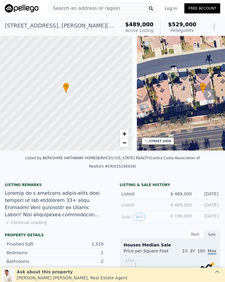
click at [92, 7] on span "Search an address or region" at bounding box center [84, 8] width 72 height 7
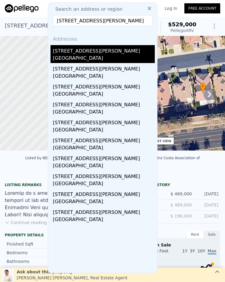
type input "6692 Adair Avenue, Riverside, CA 92503"
click at [87, 54] on div "[STREET_ADDRESS][PERSON_NAME]" at bounding box center [104, 50] width 102 height 10
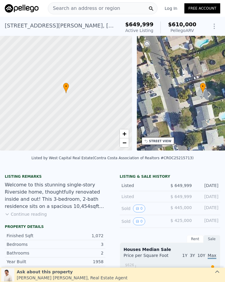
click at [94, 10] on span "Search an address or region" at bounding box center [84, 8] width 72 height 7
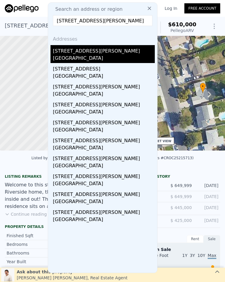
type input "4578 Merrill Avenue, Riverside, CA 92506"
click at [100, 53] on div "[STREET_ADDRESS][PERSON_NAME]" at bounding box center [104, 50] width 102 height 10
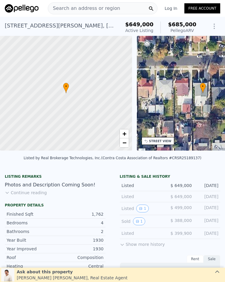
click at [102, 8] on span "Search an address or region" at bounding box center [84, 8] width 72 height 7
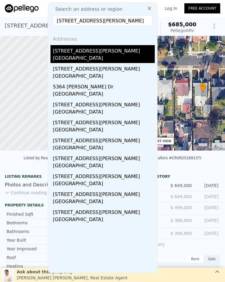
type input "5364 NICHOLS, Riverside, CA 92503"
click at [99, 56] on div "[GEOGRAPHIC_DATA]" at bounding box center [104, 59] width 102 height 8
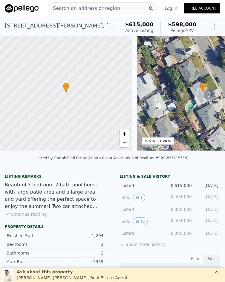
click at [99, 8] on span "Search an address or region" at bounding box center [84, 8] width 72 height 7
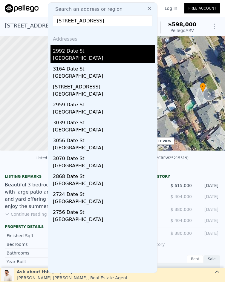
type input "2992 Date Street, Riverside, CA 92507"
click at [103, 55] on div "Riverside, CA 92507" at bounding box center [104, 59] width 102 height 8
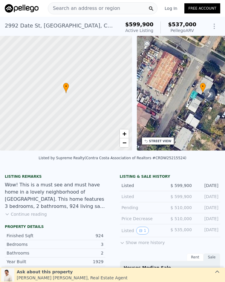
click at [115, 10] on div "Search an address or region" at bounding box center [103, 8] width 110 height 12
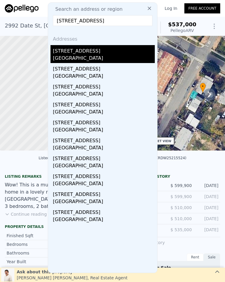
type input "6393 Edison Court, Riverside, CA 92505"
click at [102, 53] on div "6393 Edison Ct" at bounding box center [104, 50] width 102 height 10
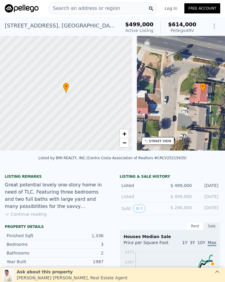
click at [117, 10] on div "Search an address or region" at bounding box center [103, 8] width 110 height 12
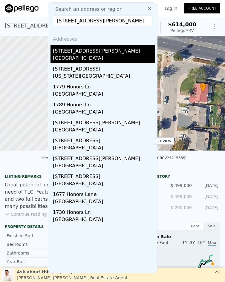
type input "9389 Robinson Ln, Corona, CA 92883"
click at [101, 56] on div "[GEOGRAPHIC_DATA]" at bounding box center [104, 59] width 102 height 8
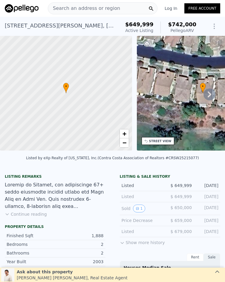
click at [122, 9] on div "Search an address or region" at bounding box center [103, 8] width 110 height 12
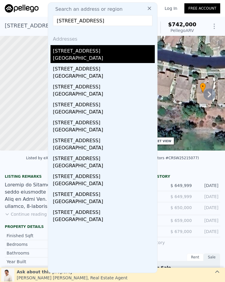
type input "23757 Highvale Drive, Corona, CA 92883"
click at [115, 56] on div "[GEOGRAPHIC_DATA]" at bounding box center [104, 59] width 102 height 8
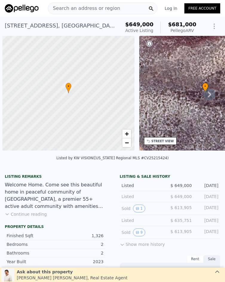
scroll to position [0, 2]
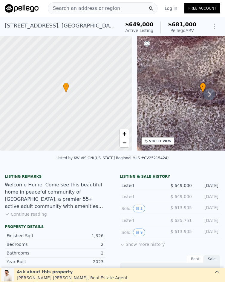
click at [75, 9] on span "Search an address or region" at bounding box center [84, 8] width 72 height 7
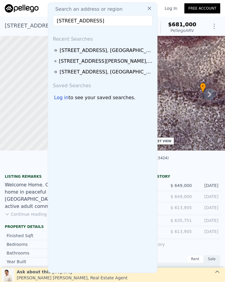
scroll to position [0, 1]
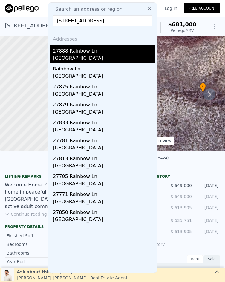
type input "[STREET_ADDRESS]"
click at [77, 55] on div "[GEOGRAPHIC_DATA]" at bounding box center [104, 59] width 102 height 8
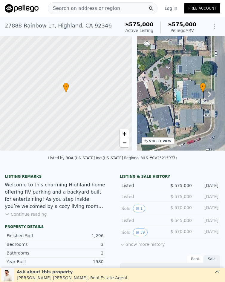
click at [95, 9] on span "Search an address or region" at bounding box center [84, 8] width 72 height 7
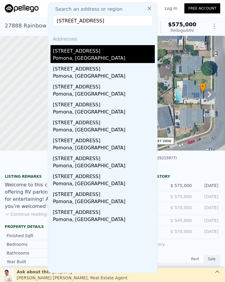
type input "[STREET_ADDRESS]"
click at [114, 57] on div "Pomona, [GEOGRAPHIC_DATA]" at bounding box center [104, 59] width 102 height 8
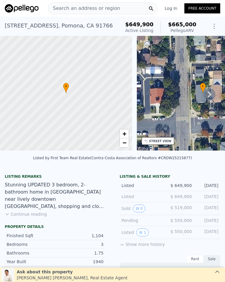
click at [94, 17] on div "[STREET_ADDRESS] Active at $649,900 (~ARV $665k ) $649,900 Active Listing $665,…" at bounding box center [112, 26] width 225 height 19
click at [99, 10] on span "Search an address or region" at bounding box center [84, 8] width 72 height 7
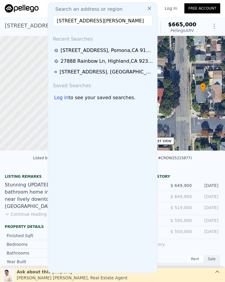
scroll to position [0, 7]
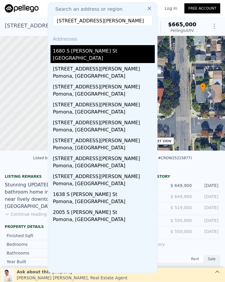
type input "[STREET_ADDRESS][PERSON_NAME]"
click at [110, 57] on div "[GEOGRAPHIC_DATA]" at bounding box center [104, 59] width 102 height 8
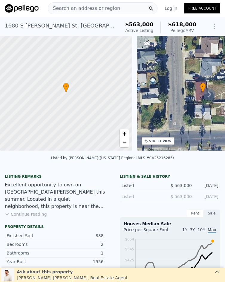
click at [104, 3] on div "Search an address or region" at bounding box center [84, 8] width 72 height 11
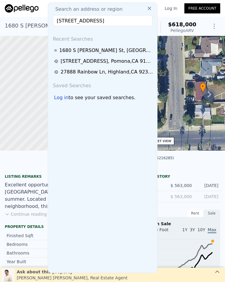
scroll to position [0, 23]
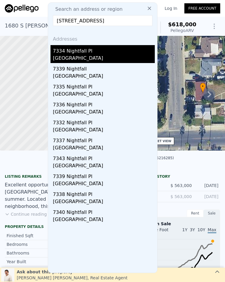
type input "[STREET_ADDRESS]"
click at [105, 58] on div "Rancho Cucamonga, CA 91739" at bounding box center [104, 59] width 102 height 8
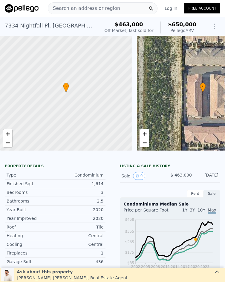
click at [94, 7] on span "Search an address or region" at bounding box center [84, 8] width 72 height 7
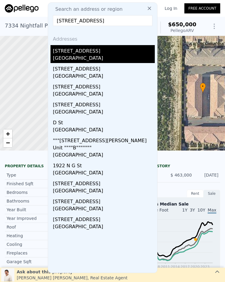
type input "2747 NG ST, San Bernardino, CA 92405"
click at [115, 55] on div "[GEOGRAPHIC_DATA]" at bounding box center [104, 59] width 102 height 8
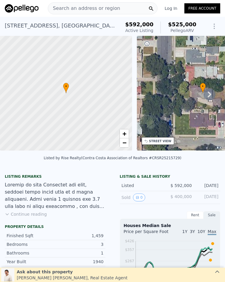
click at [76, 8] on span "Search an address or region" at bounding box center [84, 8] width 72 height 7
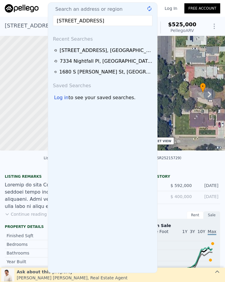
scroll to position [0, 2]
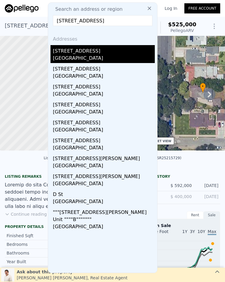
type input "3271 N I Street, San Bernardino, CA 92405"
click at [118, 57] on div "[GEOGRAPHIC_DATA]" at bounding box center [104, 59] width 102 height 8
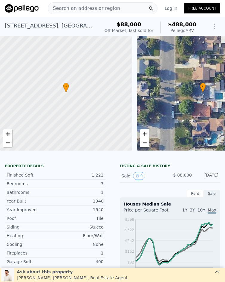
click at [112, 7] on div "Search an address or region" at bounding box center [103, 8] width 110 height 12
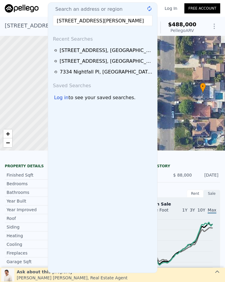
scroll to position [0, 11]
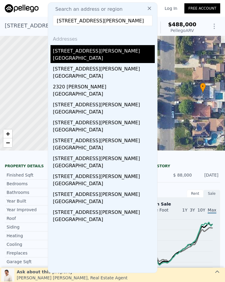
type input "2777 Serrano Road, San Bernardino, CA 92405"
click at [105, 60] on div "[GEOGRAPHIC_DATA]" at bounding box center [104, 59] width 102 height 8
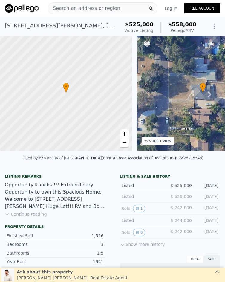
click at [93, 6] on span "Search an address or region" at bounding box center [84, 8] width 72 height 7
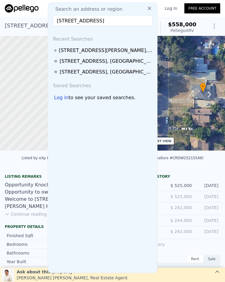
scroll to position [0, 12]
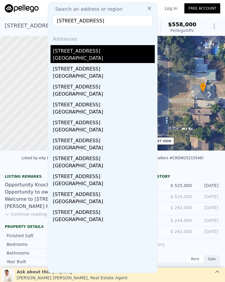
type input "256 Ardmore Street, San Bernardino, CA 92404"
click at [98, 56] on div "[GEOGRAPHIC_DATA]" at bounding box center [104, 59] width 102 height 8
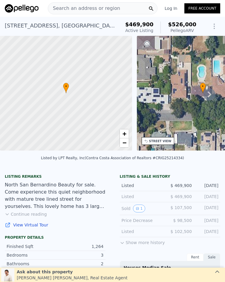
click at [106, 9] on span "Search an address or region" at bounding box center [84, 8] width 72 height 7
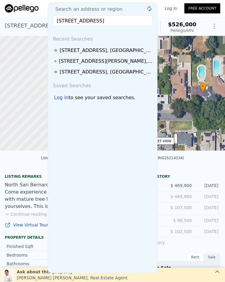
scroll to position [0, 11]
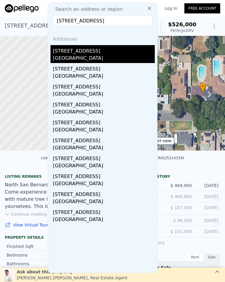
type input "1283 W 28th Street, San Bernardino, CA 92405"
click at [97, 59] on div "[GEOGRAPHIC_DATA]" at bounding box center [104, 59] width 102 height 8
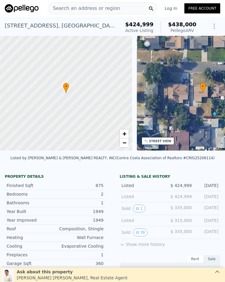
click at [113, 8] on div "Search an address or region" at bounding box center [103, 8] width 110 height 12
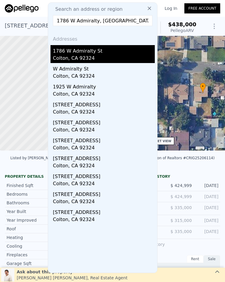
type input "1786 W Admiralty, Colton, CA 92324"
click at [91, 54] on div "1786 W Admiralty St" at bounding box center [104, 50] width 102 height 10
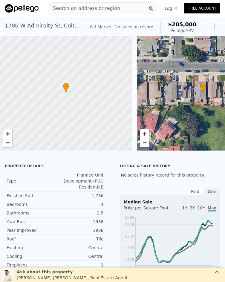
click at [108, 11] on span "Search an address or region" at bounding box center [84, 8] width 72 height 7
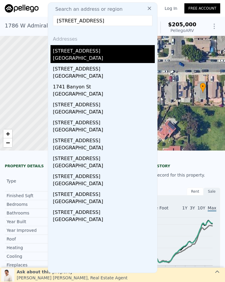
type input "18464 Banyon Avenue, Rialto, CA 92377"
click at [99, 57] on div "San Bernardino County, CA 92377" at bounding box center [104, 59] width 102 height 8
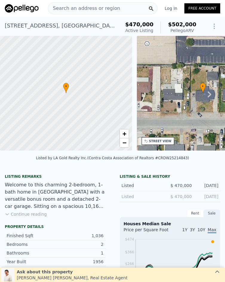
click at [79, 10] on span "Search an address or region" at bounding box center [84, 8] width 72 height 7
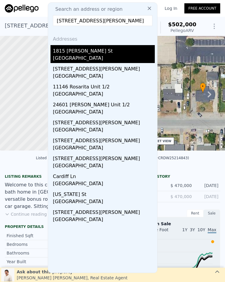
type input "1815 Hardt, Loma Linda, CA 92354"
click at [82, 54] on div "1815 [PERSON_NAME] St" at bounding box center [104, 50] width 102 height 10
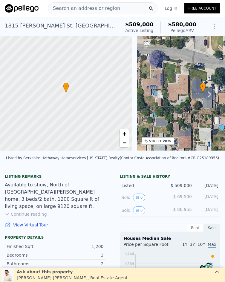
click at [112, 7] on div "Search an address or region" at bounding box center [103, 8] width 110 height 12
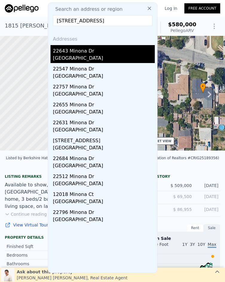
type input "22643 Minona, Grand Terrace, CA 92313"
click at [116, 59] on div "Grand Terrace, CA 92313" at bounding box center [104, 59] width 102 height 8
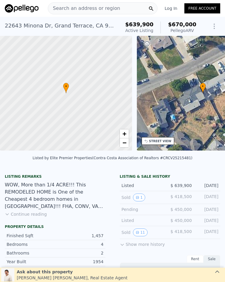
click at [86, 7] on span "Search an address or region" at bounding box center [84, 8] width 72 height 7
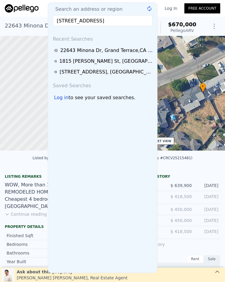
scroll to position [0, 5]
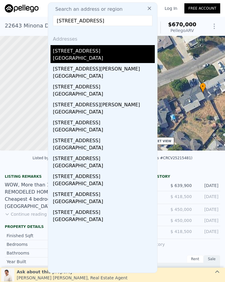
type input "15362 Rockwell Avenue, Fontana, CA 92336"
click at [97, 49] on div "15362 Rockwell Ave" at bounding box center [104, 50] width 102 height 10
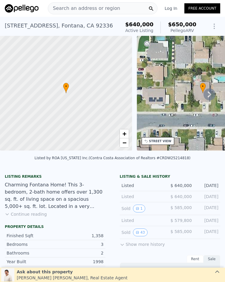
click at [94, 7] on span "Search an address or region" at bounding box center [84, 8] width 72 height 7
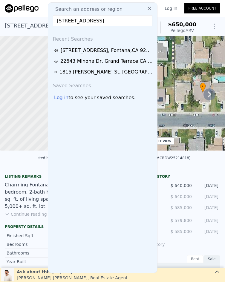
scroll to position [0, 7]
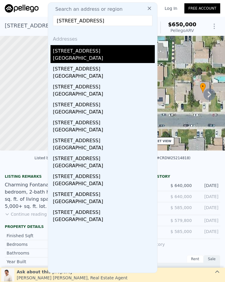
type input "14549 Southwood Drive, Fontana, CA 92337"
click at [103, 51] on div "[STREET_ADDRESS]" at bounding box center [104, 50] width 102 height 10
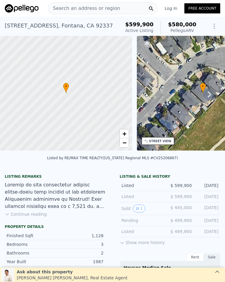
click at [82, 7] on span "Search an address or region" at bounding box center [84, 8] width 72 height 7
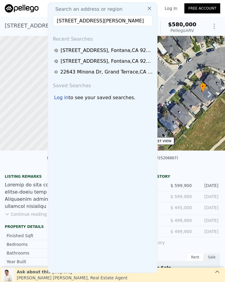
scroll to position [0, 7]
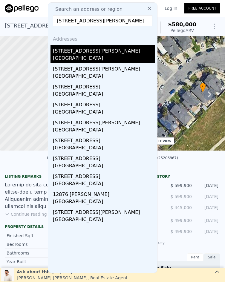
type input "12805 Wainwright, Moreno Valley, CA 92555"
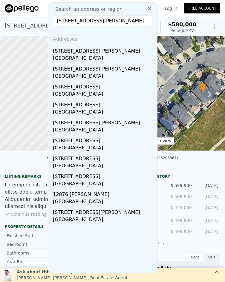
scroll to position [0, 0]
click at [96, 53] on div "12805 Wainwright Ln" at bounding box center [104, 50] width 102 height 10
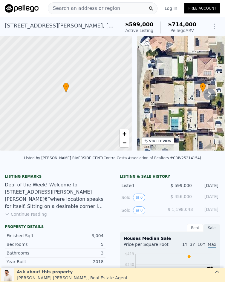
click at [76, 9] on span "Search an address or region" at bounding box center [84, 8] width 72 height 7
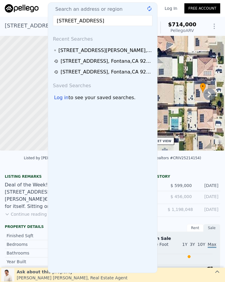
scroll to position [0, 10]
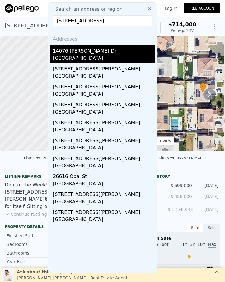
type input "14076 Carina Street, Moreno Valley, CA 92555"
click at [114, 53] on div "14076 Brandt Dr" at bounding box center [104, 50] width 102 height 10
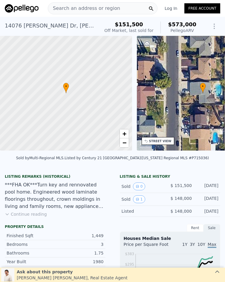
click at [84, 9] on span "Search an address or region" at bounding box center [84, 8] width 72 height 7
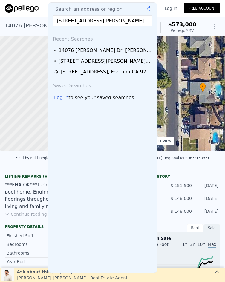
scroll to position [0, 8]
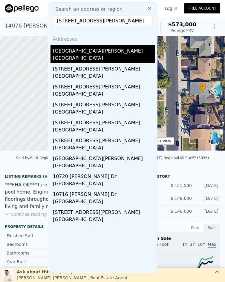
type input "10750 Hollenbeck Drive, Riverside, CA 92505"
click at [115, 56] on div "Riverside, CA 92505" at bounding box center [104, 59] width 102 height 8
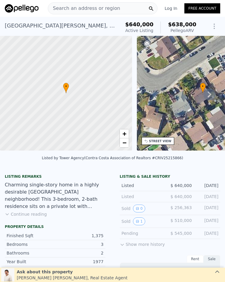
click at [104, 8] on span "Search an address or region" at bounding box center [84, 8] width 72 height 7
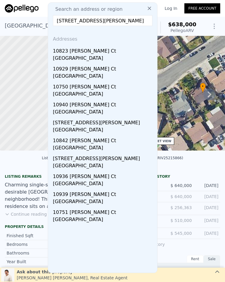
type input "10823 Foote Court, Riverside, CA 92505"
click at [96, 55] on div "Riverside, CA 92505" at bounding box center [104, 59] width 102 height 8
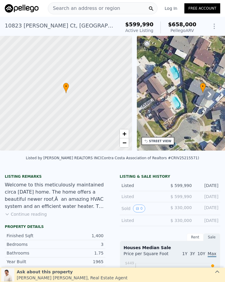
click at [77, 7] on span "Search an address or region" at bounding box center [84, 8] width 72 height 7
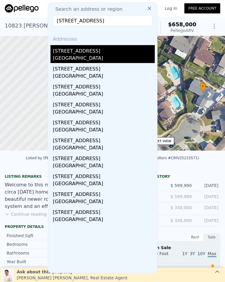
type input "4117 Bel Air, Riverside, CA 92503"
click at [113, 57] on div "[GEOGRAPHIC_DATA]" at bounding box center [104, 59] width 102 height 8
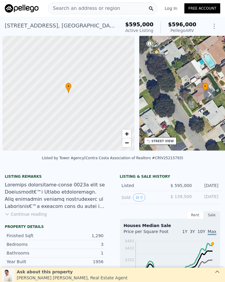
click at [100, 4] on div "Search an address or region" at bounding box center [84, 8] width 72 height 11
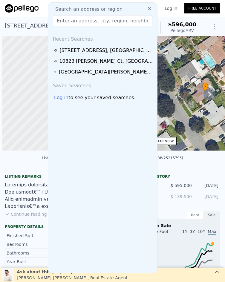
type input "[STREET_ADDRESS][PERSON_NAME]"
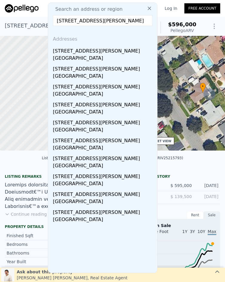
click at [104, 50] on div "[STREET_ADDRESS][PERSON_NAME]" at bounding box center [104, 50] width 102 height 10
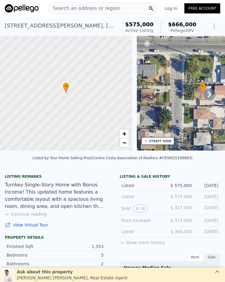
click at [105, 6] on span "Search an address or region" at bounding box center [84, 8] width 72 height 7
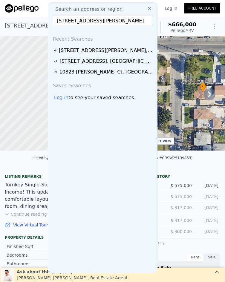
scroll to position [0, 10]
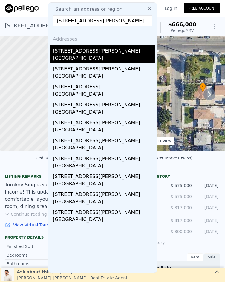
type input "[STREET_ADDRESS][PERSON_NAME]"
click at [110, 58] on div "[GEOGRAPHIC_DATA]" at bounding box center [104, 59] width 102 height 8
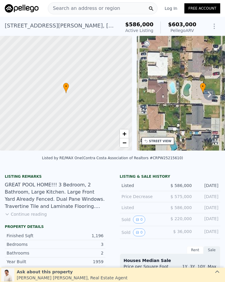
click at [85, 6] on span "Search an address or region" at bounding box center [84, 8] width 72 height 7
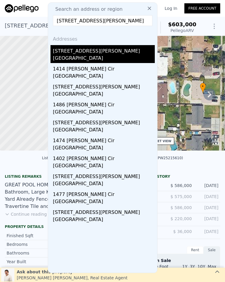
type input "[STREET_ADDRESS][PERSON_NAME]"
click at [113, 51] on div "[STREET_ADDRESS][PERSON_NAME]" at bounding box center [104, 50] width 102 height 10
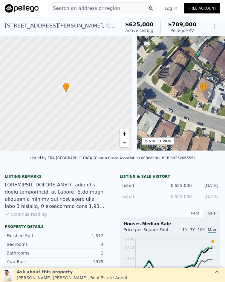
click at [76, 9] on span "Search an address or region" at bounding box center [84, 8] width 72 height 7
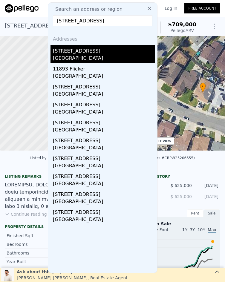
type input "[STREET_ADDRESS]"
click at [108, 56] on div "[GEOGRAPHIC_DATA]" at bounding box center [104, 59] width 102 height 8
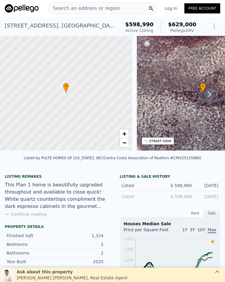
click at [88, 8] on span "Search an address or region" at bounding box center [84, 8] width 72 height 7
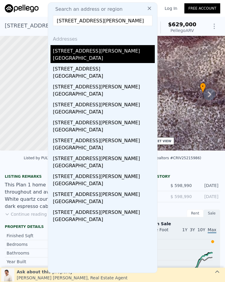
type input "[STREET_ADDRESS][PERSON_NAME]"
click at [92, 52] on div "[STREET_ADDRESS][PERSON_NAME]" at bounding box center [104, 50] width 102 height 10
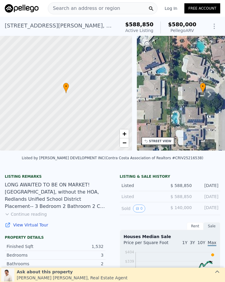
click at [90, 9] on span "Search an address or region" at bounding box center [84, 8] width 72 height 7
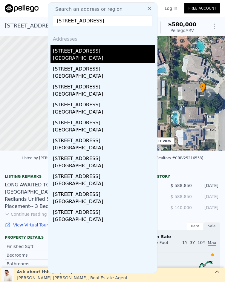
type input "[STREET_ADDRESS]"
click at [90, 55] on div "[GEOGRAPHIC_DATA]" at bounding box center [104, 59] width 102 height 8
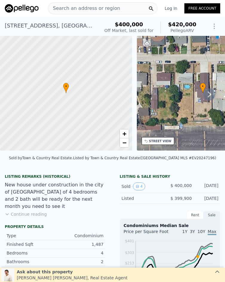
click at [85, 6] on span "Search an address or region" at bounding box center [84, 8] width 72 height 7
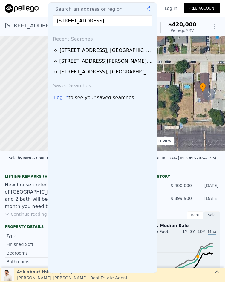
scroll to position [0, 1]
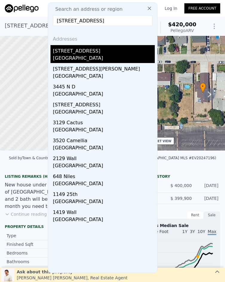
type input "[STREET_ADDRESS]"
click at [109, 55] on div "[GEOGRAPHIC_DATA]" at bounding box center [104, 59] width 102 height 8
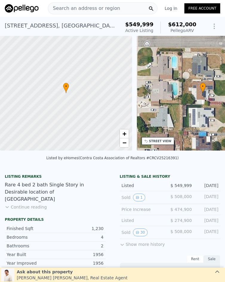
click at [89, 7] on span "Search an address or region" at bounding box center [84, 8] width 72 height 7
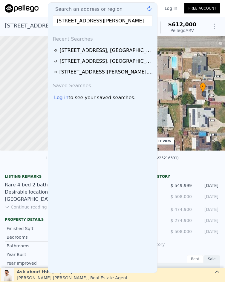
scroll to position [0, 18]
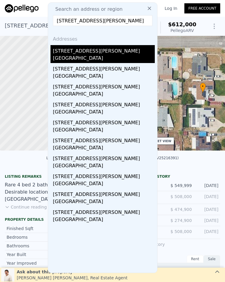
type input "[STREET_ADDRESS][PERSON_NAME]"
click at [92, 53] on div "[STREET_ADDRESS][PERSON_NAME]" at bounding box center [104, 50] width 102 height 10
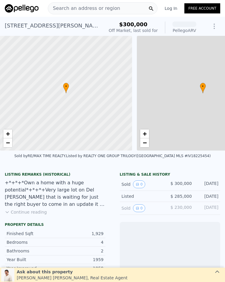
click at [93, 3] on div "Search an address or region" at bounding box center [84, 8] width 72 height 11
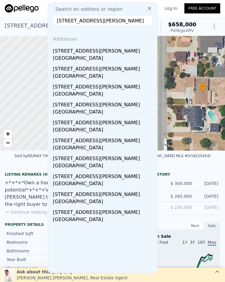
click at [87, 22] on input "[STREET_ADDRESS][PERSON_NAME]" at bounding box center [102, 20] width 99 height 11
paste input "[STREET_ADDRESS]"
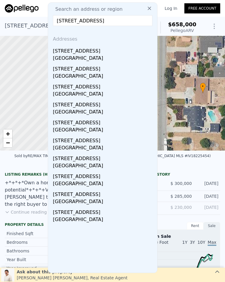
click at [83, 20] on input "[STREET_ADDRESS]" at bounding box center [102, 20] width 99 height 11
paste input "[STREET_ADDRESS]"
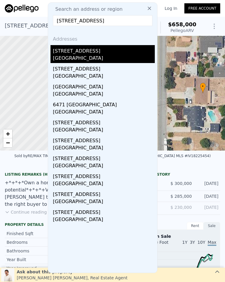
type input "[STREET_ADDRESS]"
click at [105, 59] on div "[GEOGRAPHIC_DATA]" at bounding box center [104, 59] width 102 height 8
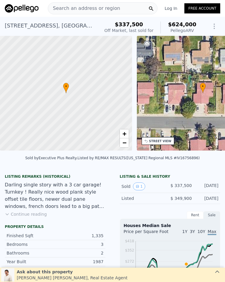
click at [108, 9] on span "Search an address or region" at bounding box center [84, 8] width 72 height 7
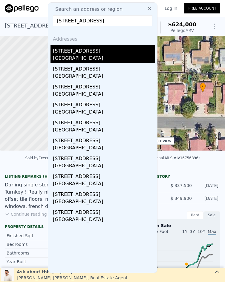
type input "[STREET_ADDRESS]"
click at [111, 52] on div "[STREET_ADDRESS]" at bounding box center [104, 50] width 102 height 10
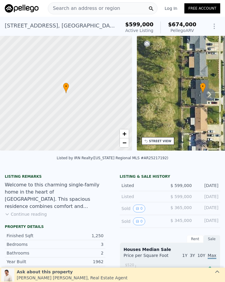
click at [87, 7] on span "Search an address or region" at bounding box center [84, 8] width 72 height 7
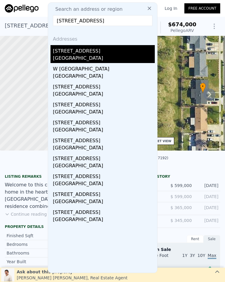
type input "[STREET_ADDRESS]"
click at [89, 54] on div "[STREET_ADDRESS]" at bounding box center [104, 50] width 102 height 10
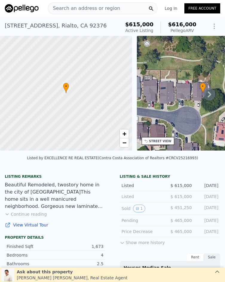
click at [99, 7] on span "Search an address or region" at bounding box center [84, 8] width 72 height 7
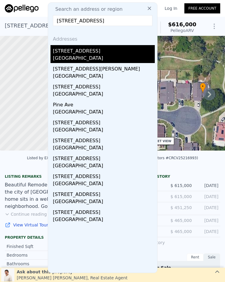
type input "[STREET_ADDRESS]"
click at [82, 56] on div "[GEOGRAPHIC_DATA]" at bounding box center [104, 59] width 102 height 8
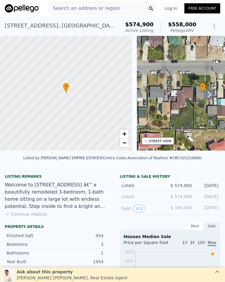
click at [113, 8] on div "Search an address or region" at bounding box center [103, 8] width 110 height 12
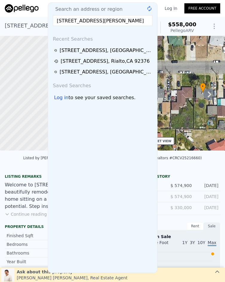
scroll to position [0, 9]
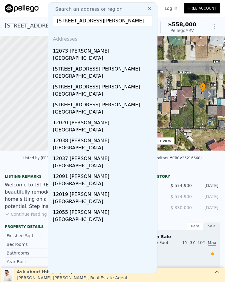
type input "[STREET_ADDRESS][PERSON_NAME]"
click at [110, 49] on div "12073 [PERSON_NAME]" at bounding box center [104, 50] width 102 height 10
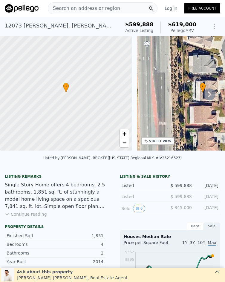
click at [78, 6] on span "Search an address or region" at bounding box center [84, 8] width 72 height 7
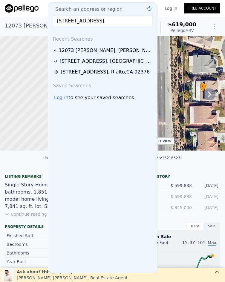
scroll to position [0, 13]
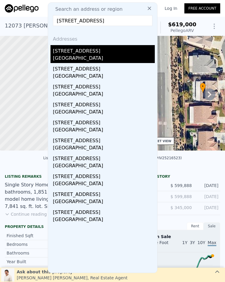
type input "[STREET_ADDRESS]"
click at [109, 55] on div "[GEOGRAPHIC_DATA]" at bounding box center [104, 59] width 102 height 8
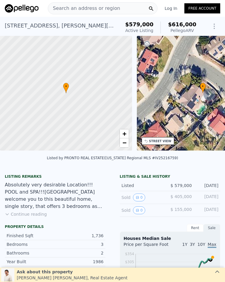
click at [120, 9] on div "Search an address or region" at bounding box center [103, 8] width 110 height 12
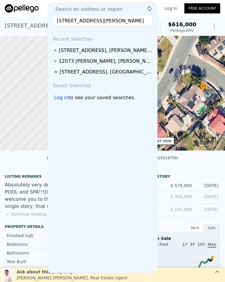
scroll to position [0, 7]
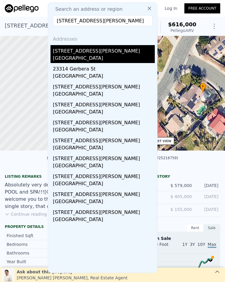
type input "[STREET_ADDRESS][PERSON_NAME]"
click at [94, 50] on div "[STREET_ADDRESS][PERSON_NAME]" at bounding box center [104, 50] width 102 height 10
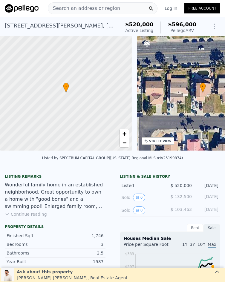
click at [114, 9] on div "Search an address or region" at bounding box center [103, 8] width 110 height 12
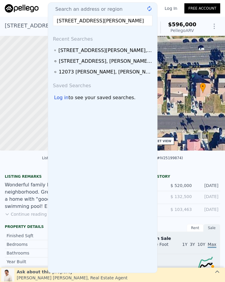
scroll to position [0, 15]
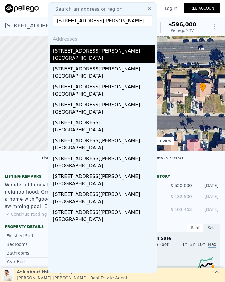
type input "[STREET_ADDRESS][PERSON_NAME]"
click at [109, 52] on div "[STREET_ADDRESS][PERSON_NAME]" at bounding box center [104, 50] width 102 height 10
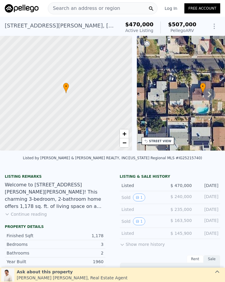
click at [89, 8] on span "Search an address or region" at bounding box center [84, 8] width 72 height 7
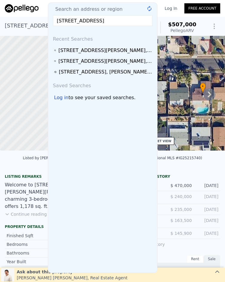
scroll to position [0, 8]
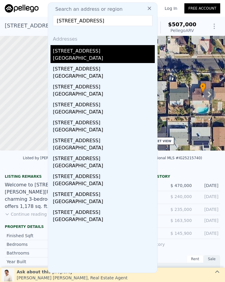
type input "[STREET_ADDRESS]"
click at [108, 54] on div "[STREET_ADDRESS]" at bounding box center [104, 50] width 102 height 10
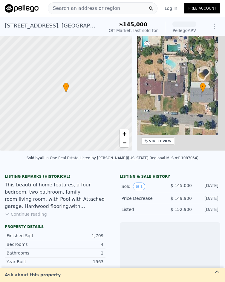
click at [94, 7] on span "Search an address or region" at bounding box center [84, 8] width 72 height 7
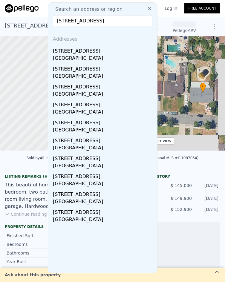
scroll to position [0, 8]
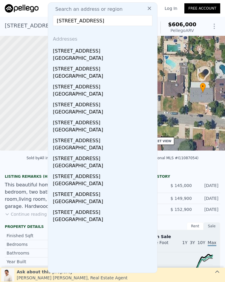
type input "[STREET_ADDRESS]"
click at [148, 10] on icon at bounding box center [150, 9] width 4 height 4
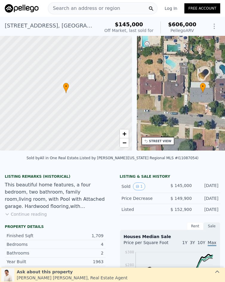
click at [103, 6] on span "Search an address or region" at bounding box center [84, 8] width 72 height 7
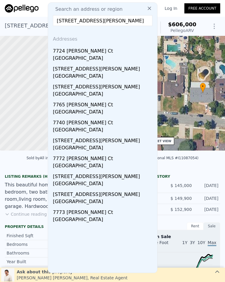
type input "[STREET_ADDRESS][PERSON_NAME]"
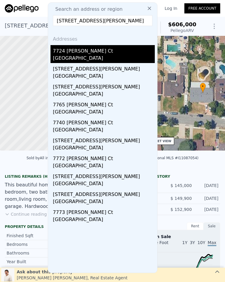
click at [103, 56] on div "[GEOGRAPHIC_DATA]" at bounding box center [104, 59] width 102 height 8
